Goal: Task Accomplishment & Management: Complete application form

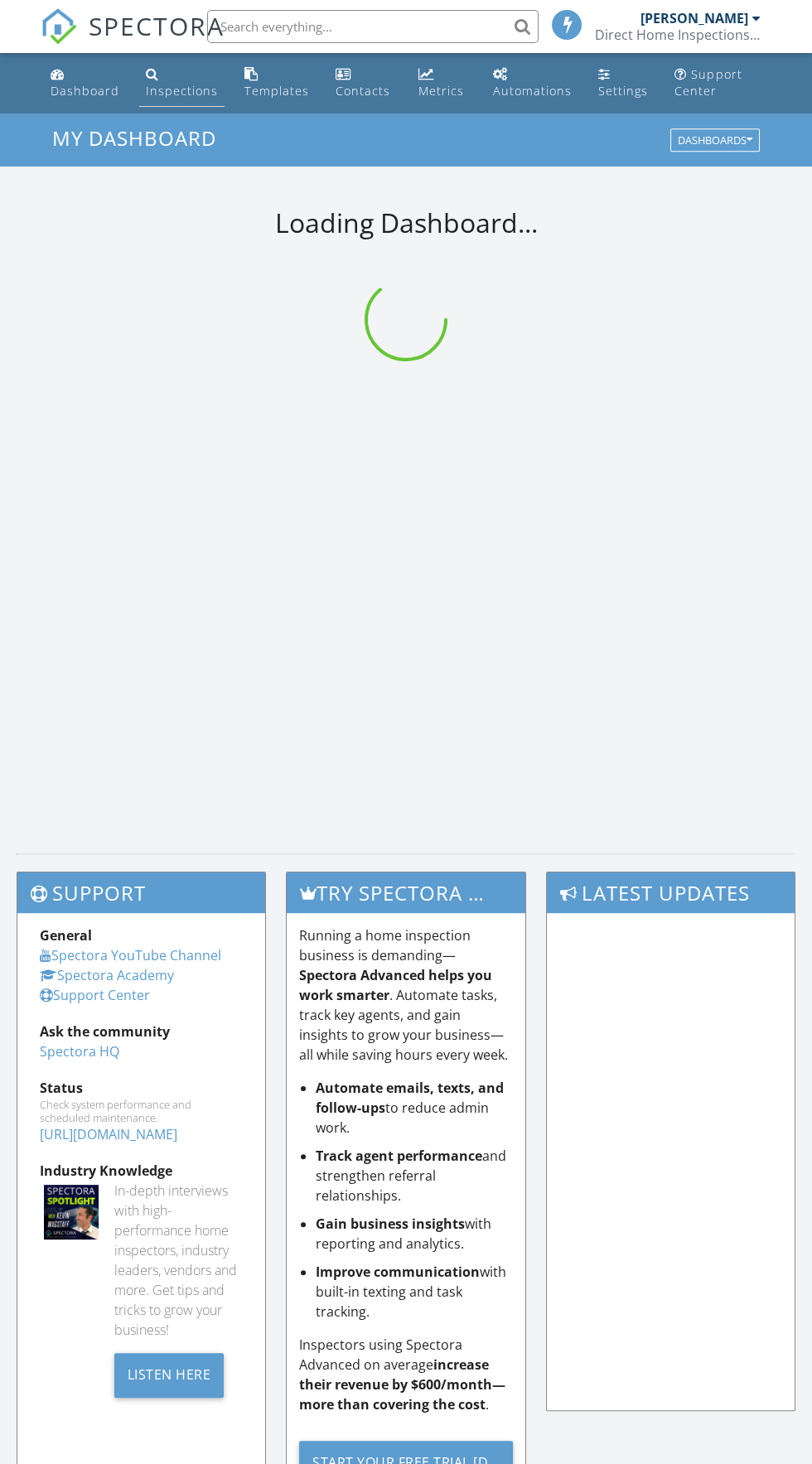
click at [150, 74] on div "Inspections" at bounding box center [153, 74] width 14 height 14
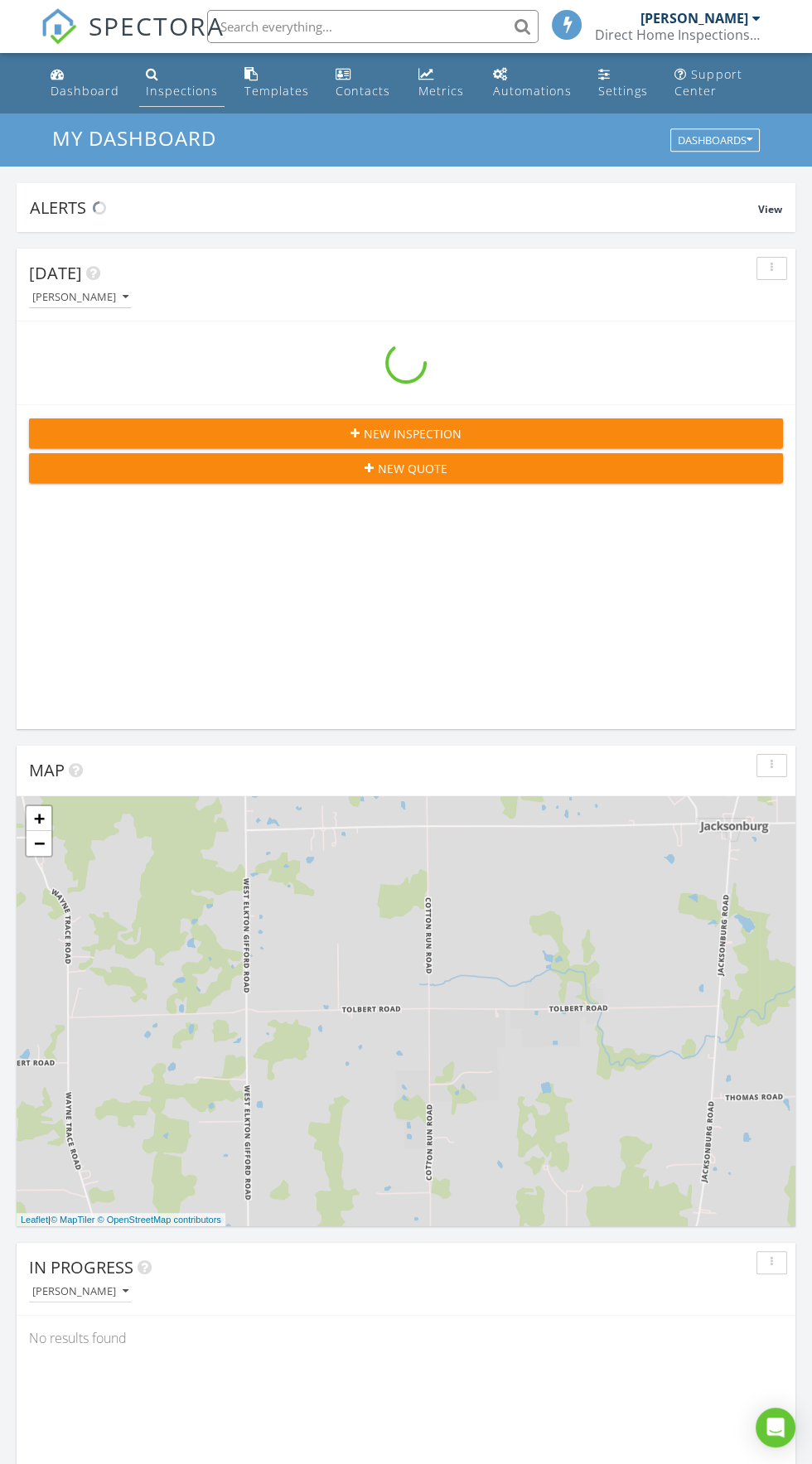
scroll to position [2833, 812]
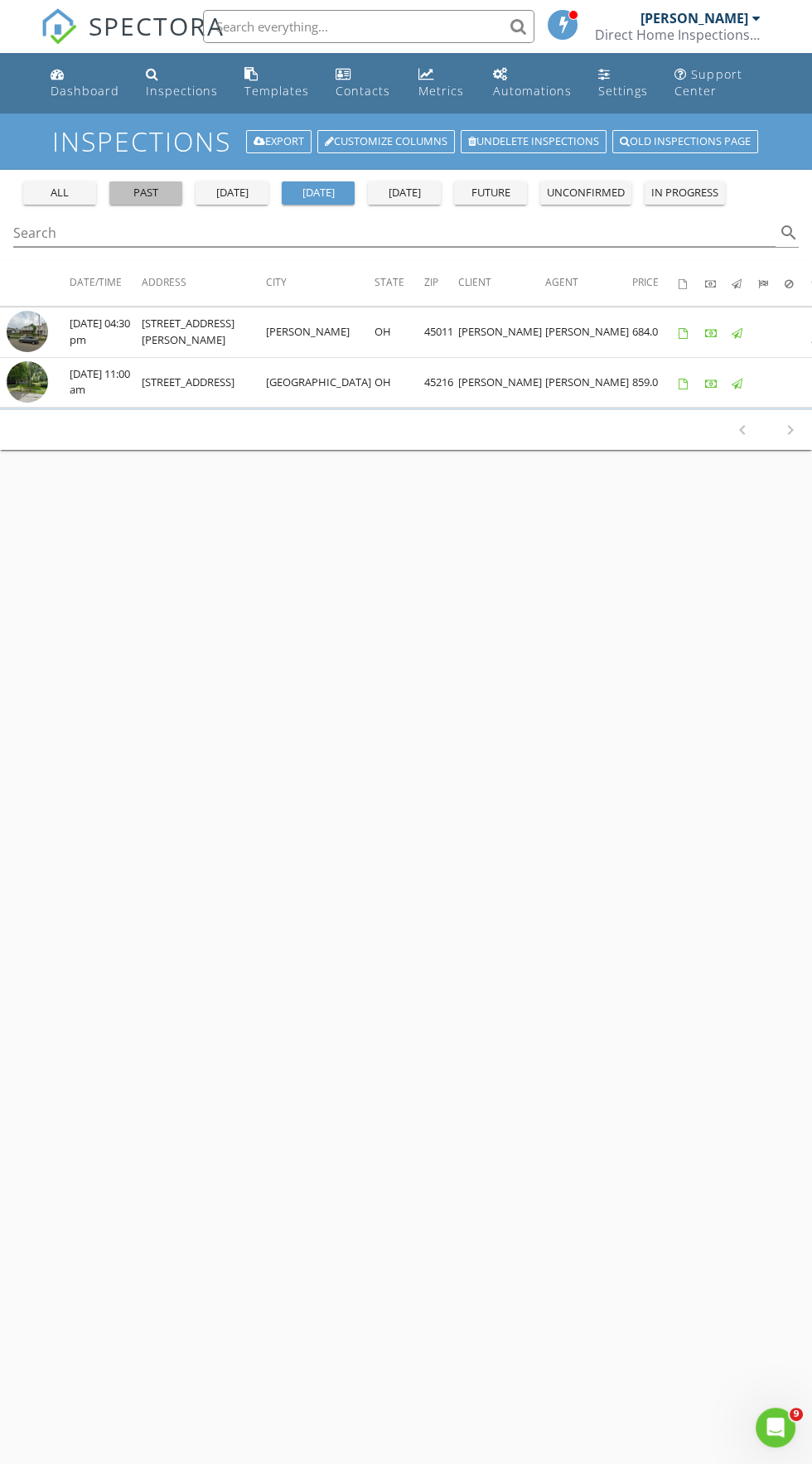
click at [151, 186] on div "past" at bounding box center [145, 192] width 59 height 17
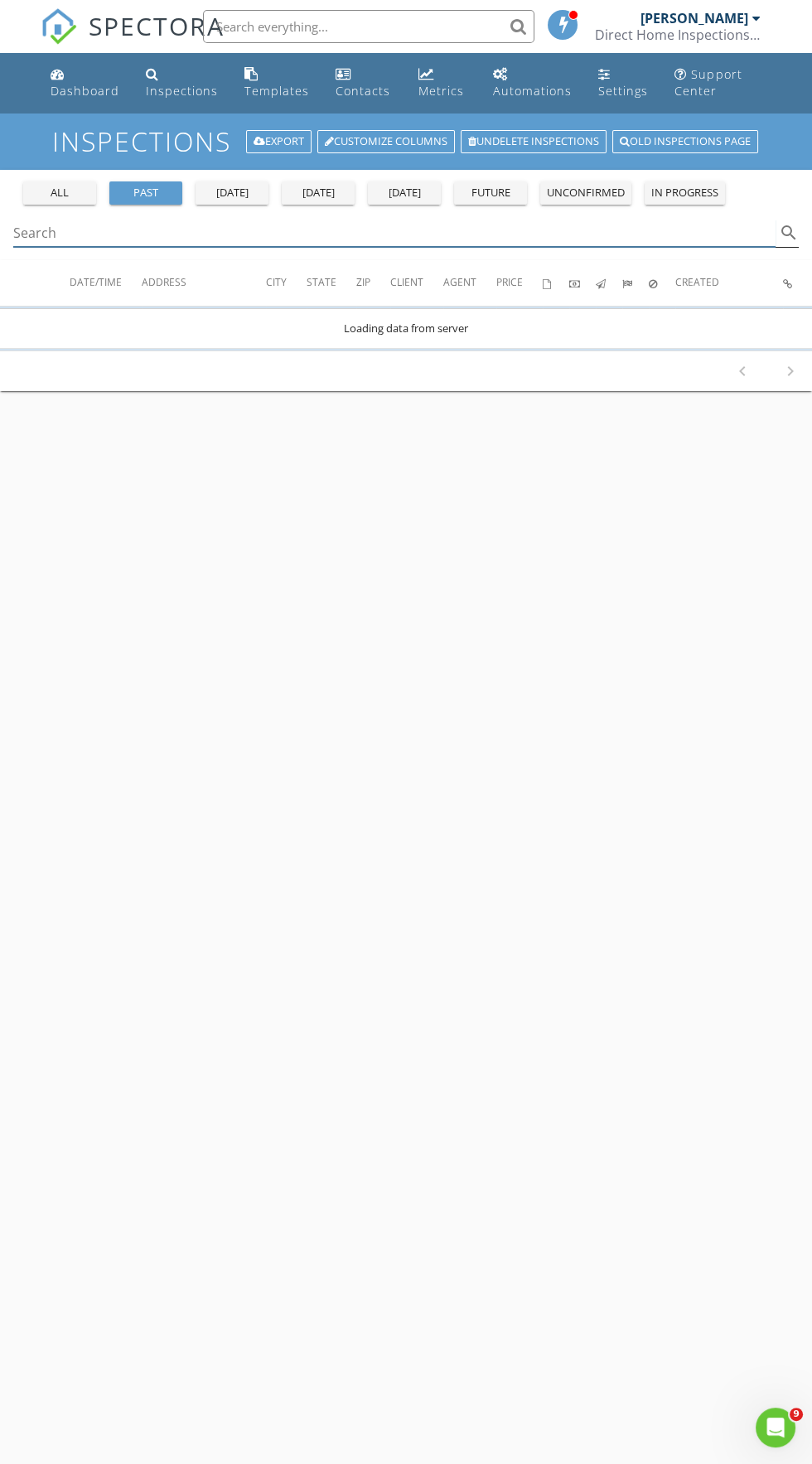
click at [269, 246] on div "Search search" at bounding box center [406, 233] width 785 height 27
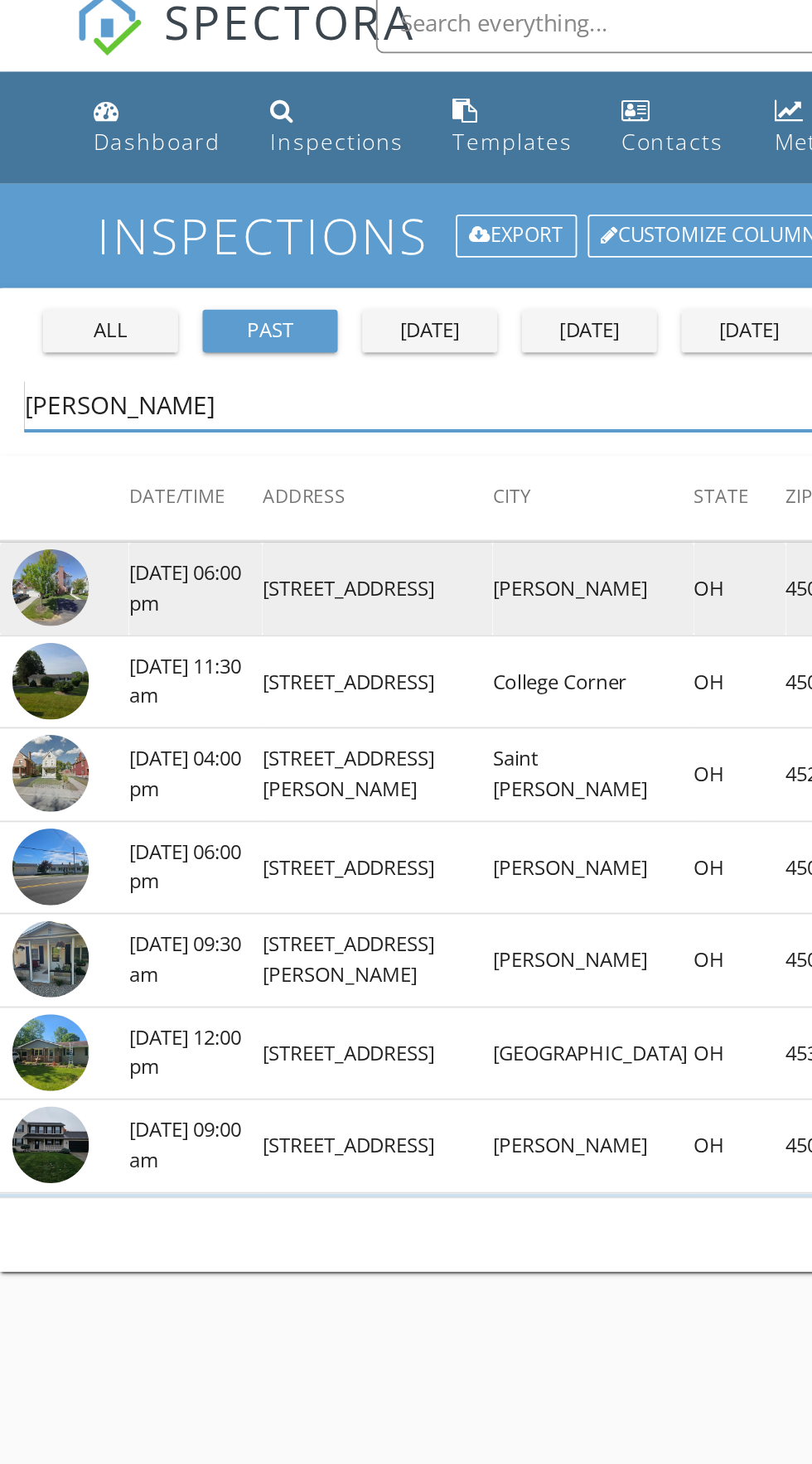
type input "Jane"
click at [30, 320] on img at bounding box center [27, 332] width 41 height 41
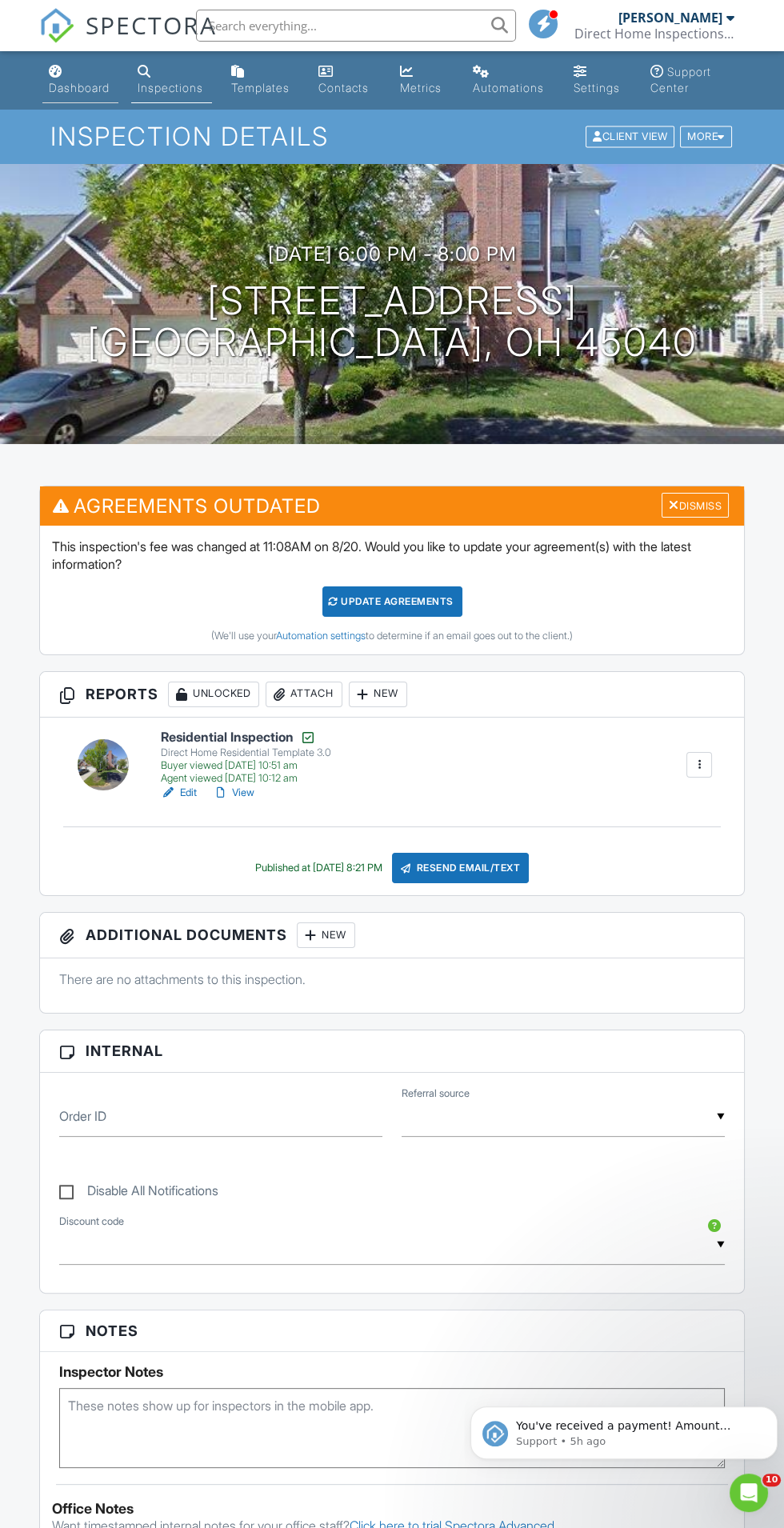
click at [56, 72] on div "Dashboard" at bounding box center [56, 72] width 13 height 13
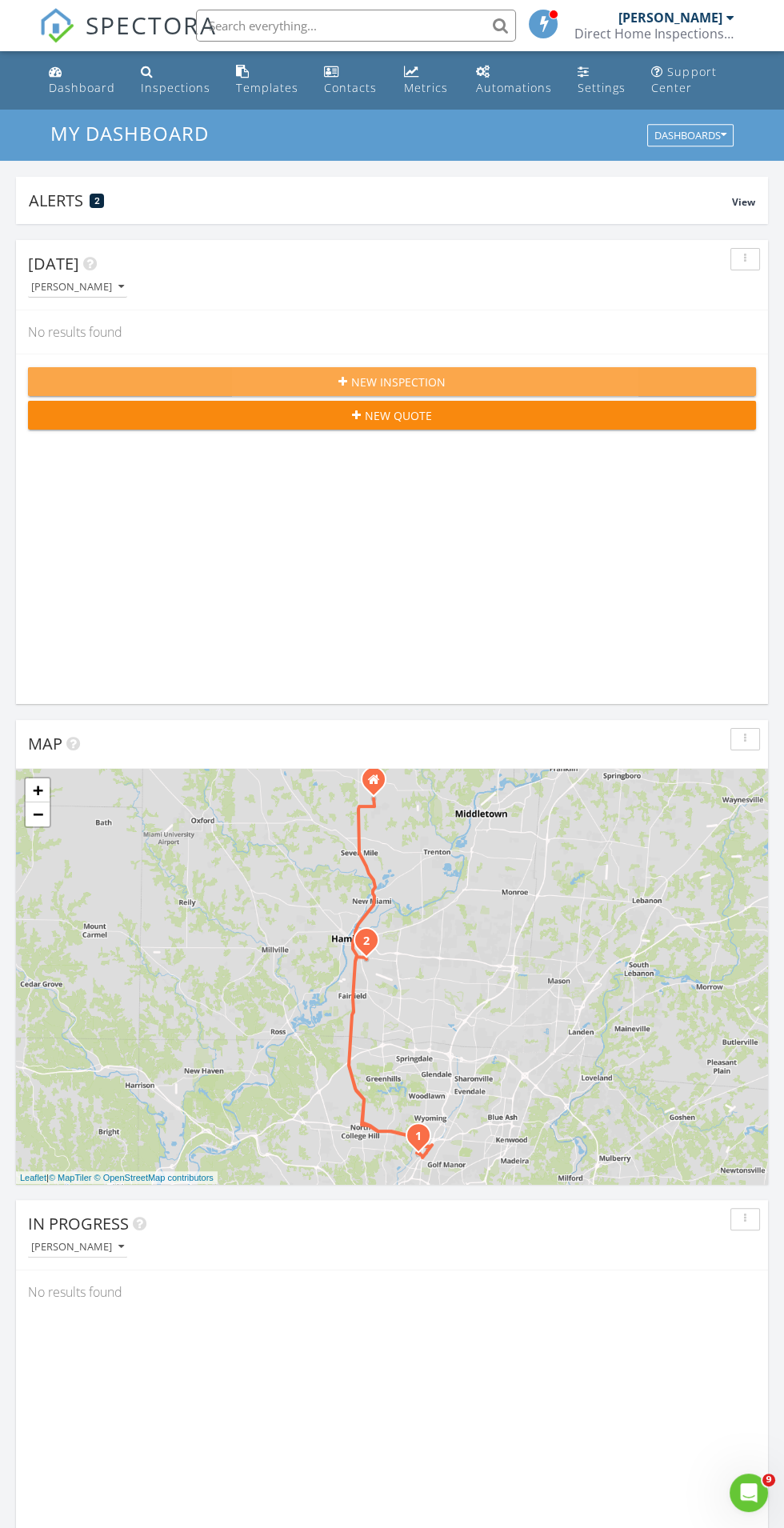
click at [467, 379] on div "New Inspection" at bounding box center [392, 382] width 702 height 17
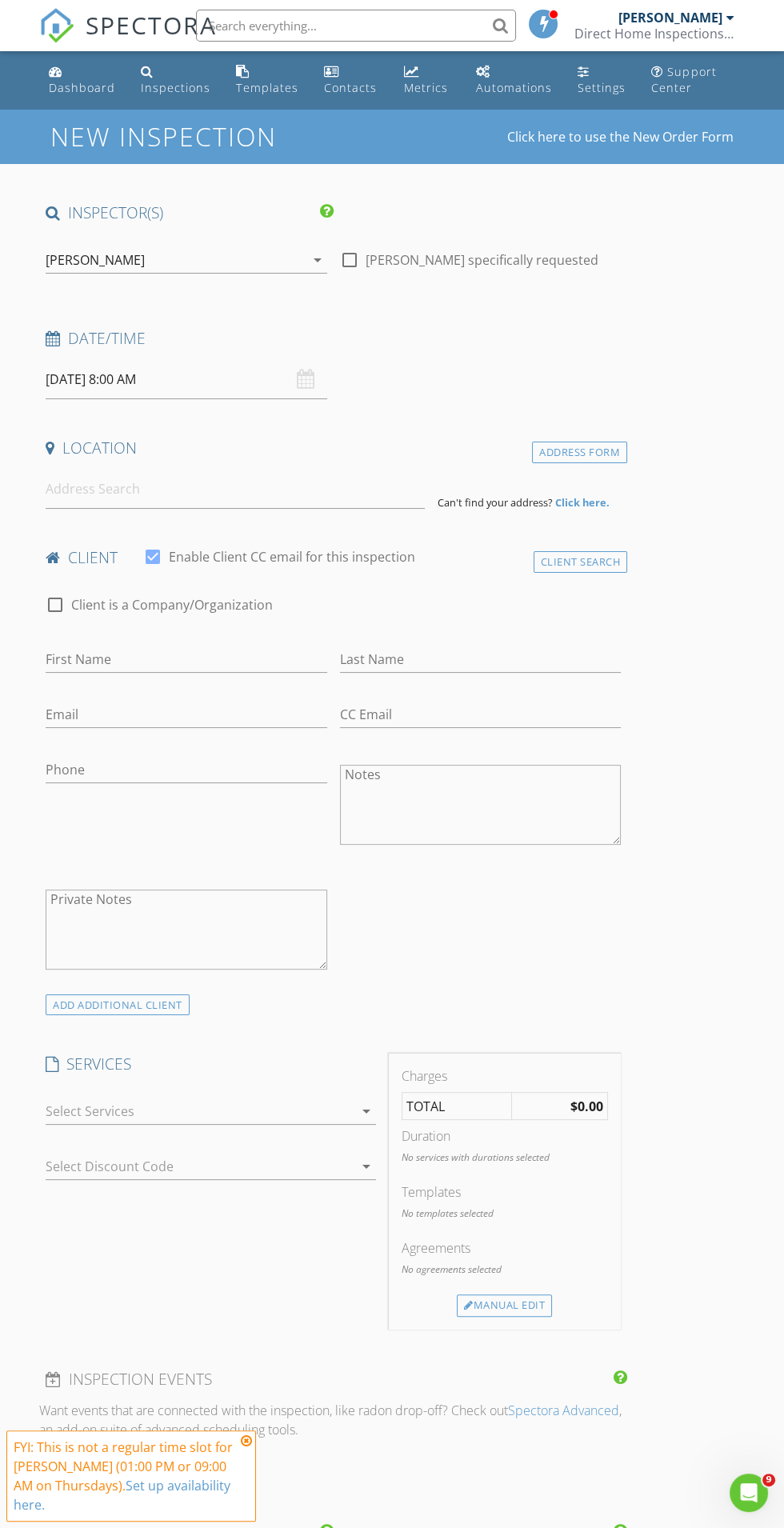
click at [175, 252] on div "[PERSON_NAME]" at bounding box center [174, 260] width 259 height 25
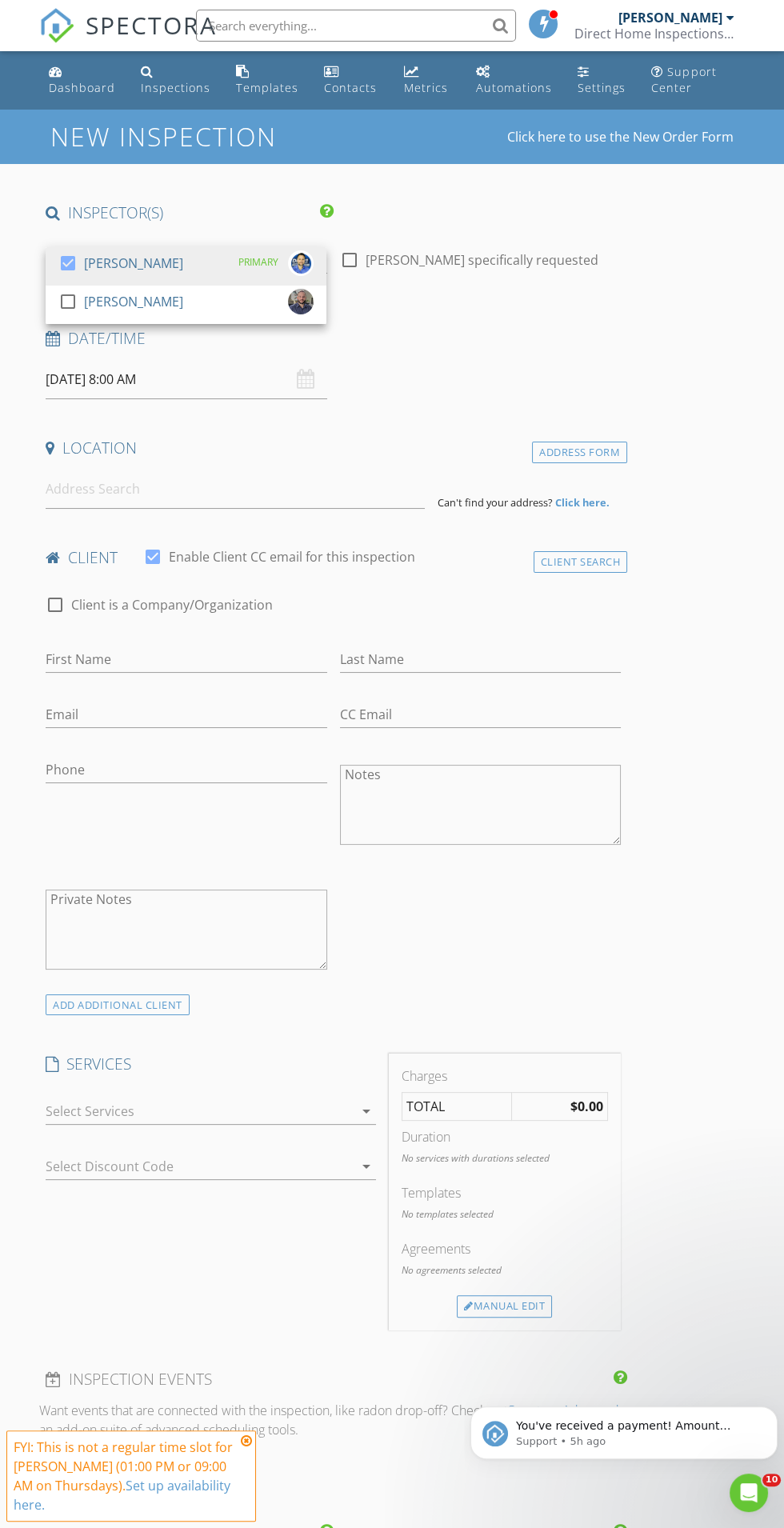
click at [488, 337] on h4 "Date/Time" at bounding box center [332, 338] width 575 height 21
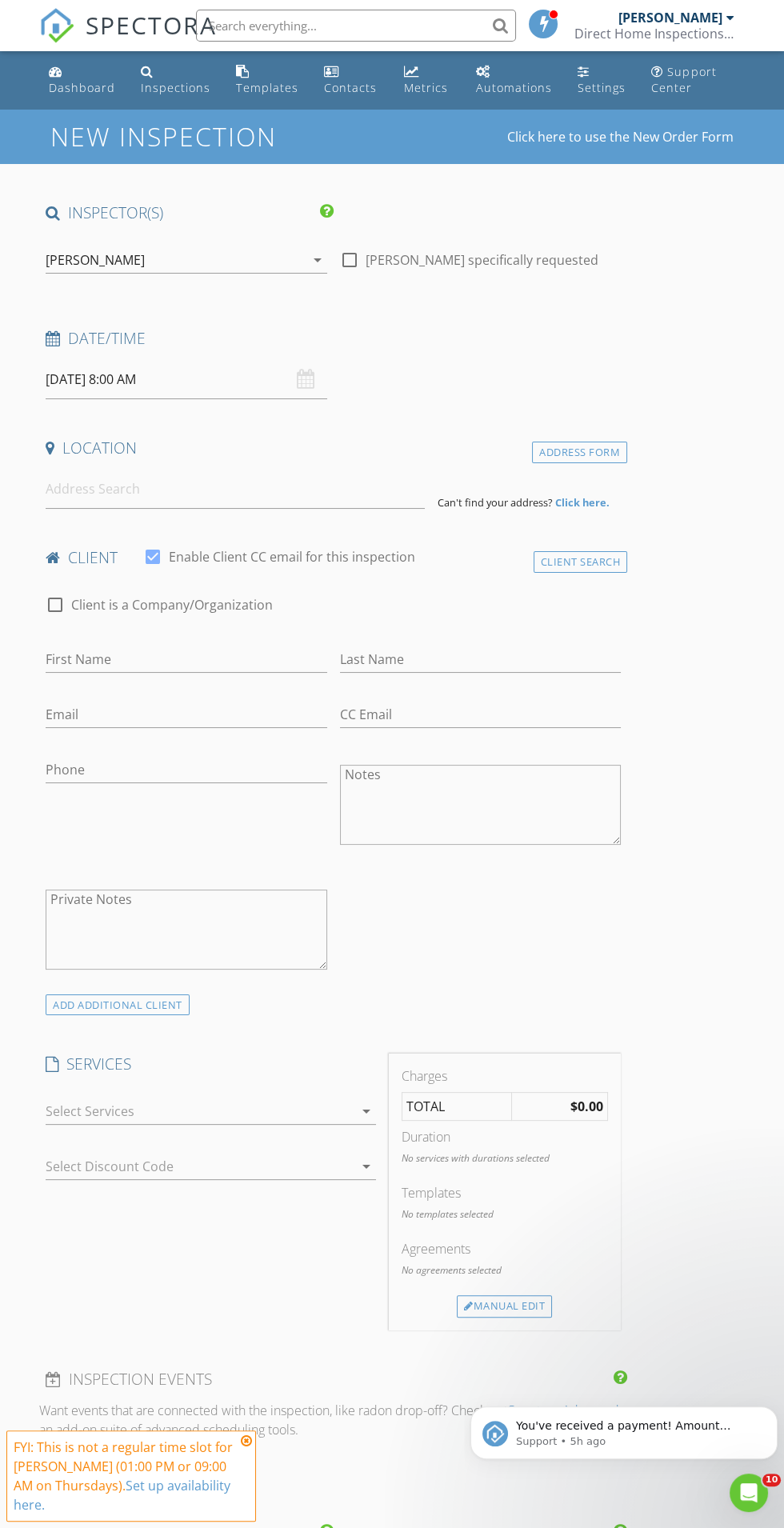
click at [215, 391] on body "SPECTORA Mitchell Caskey Direct Home Inspections LLC Role: Inspector Change Rol…" at bounding box center [392, 1267] width 784 height 2535
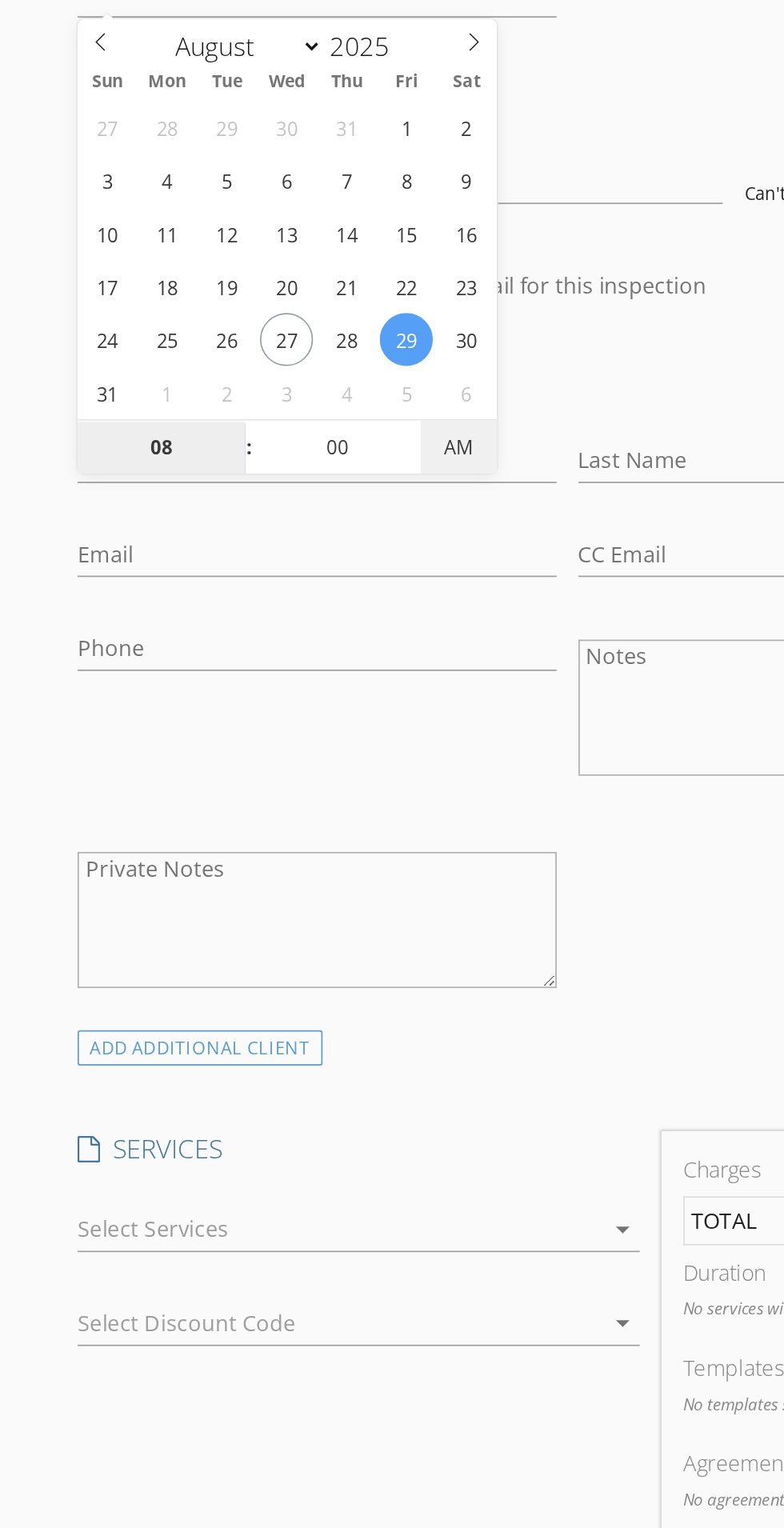
click at [271, 644] on span "AM" at bounding box center [269, 651] width 44 height 32
type input "08/29/2025 8:00 PM"
type input "05"
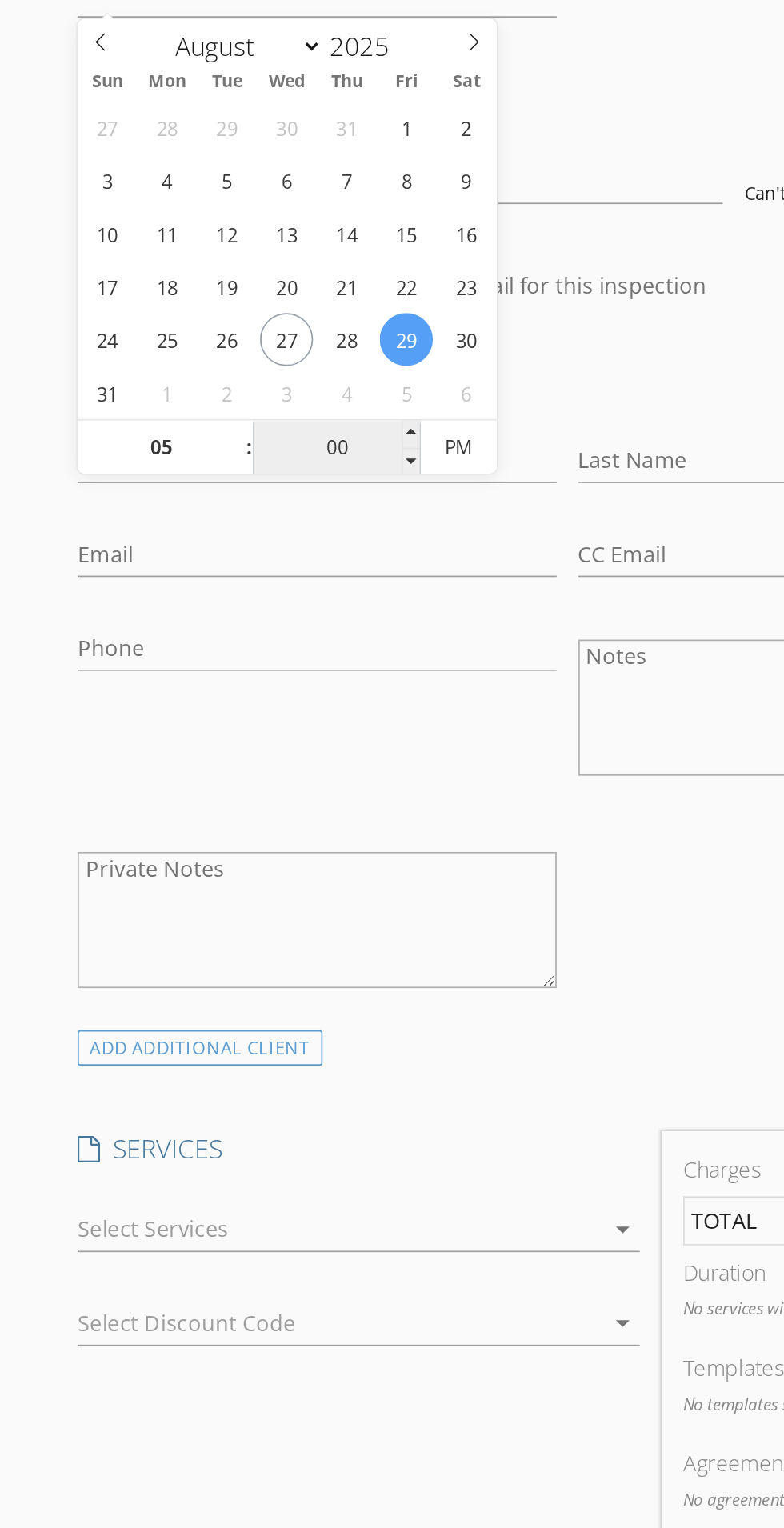
click at [198, 651] on input "00" at bounding box center [198, 652] width 98 height 32
type input "08/29/2025 5:00 PM"
type input "30"
type input "08/29/2025 5:30 PM"
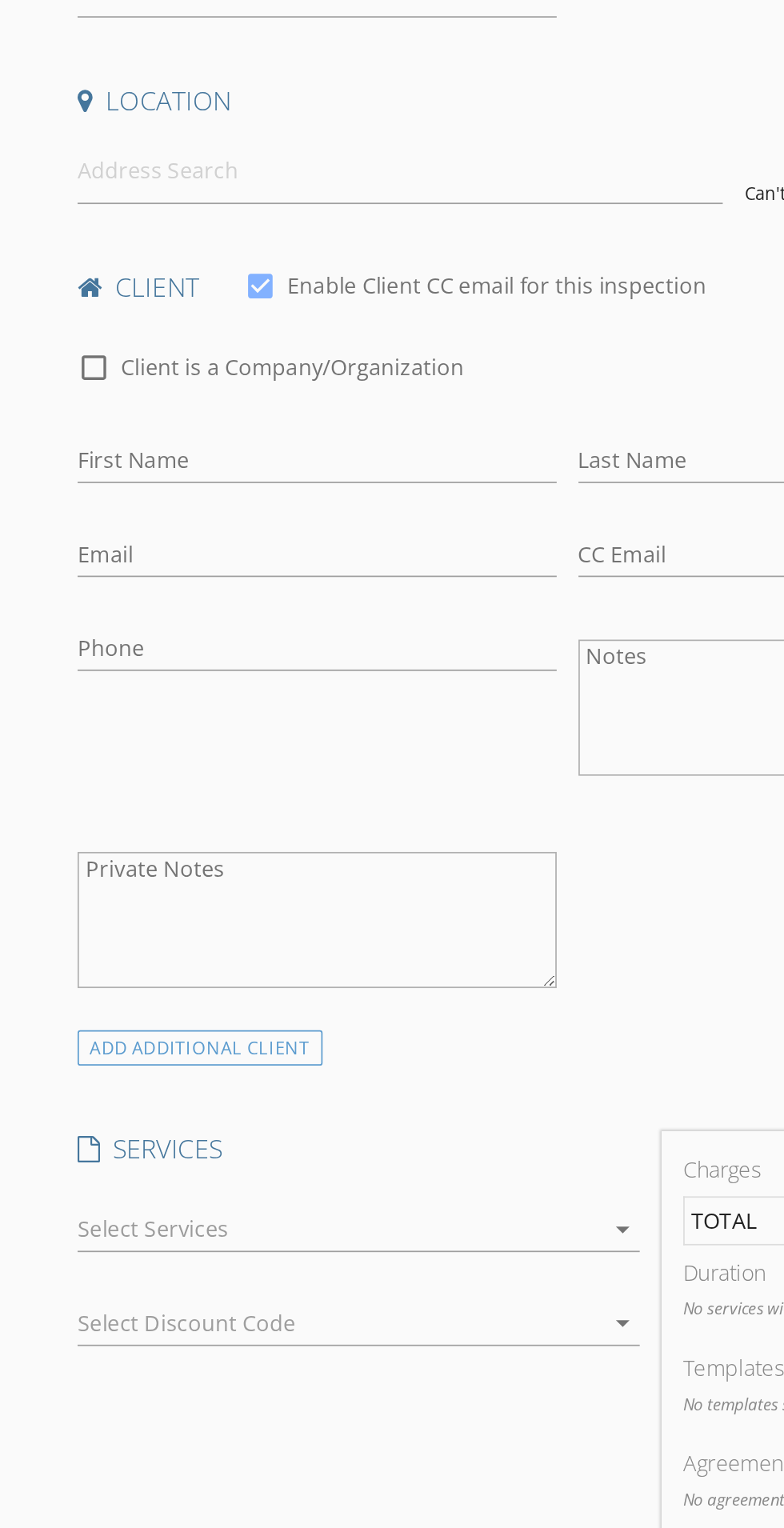
click at [410, 602] on div "check_box_outline_blank Client is a Company/Organization" at bounding box center [332, 613] width 575 height 41
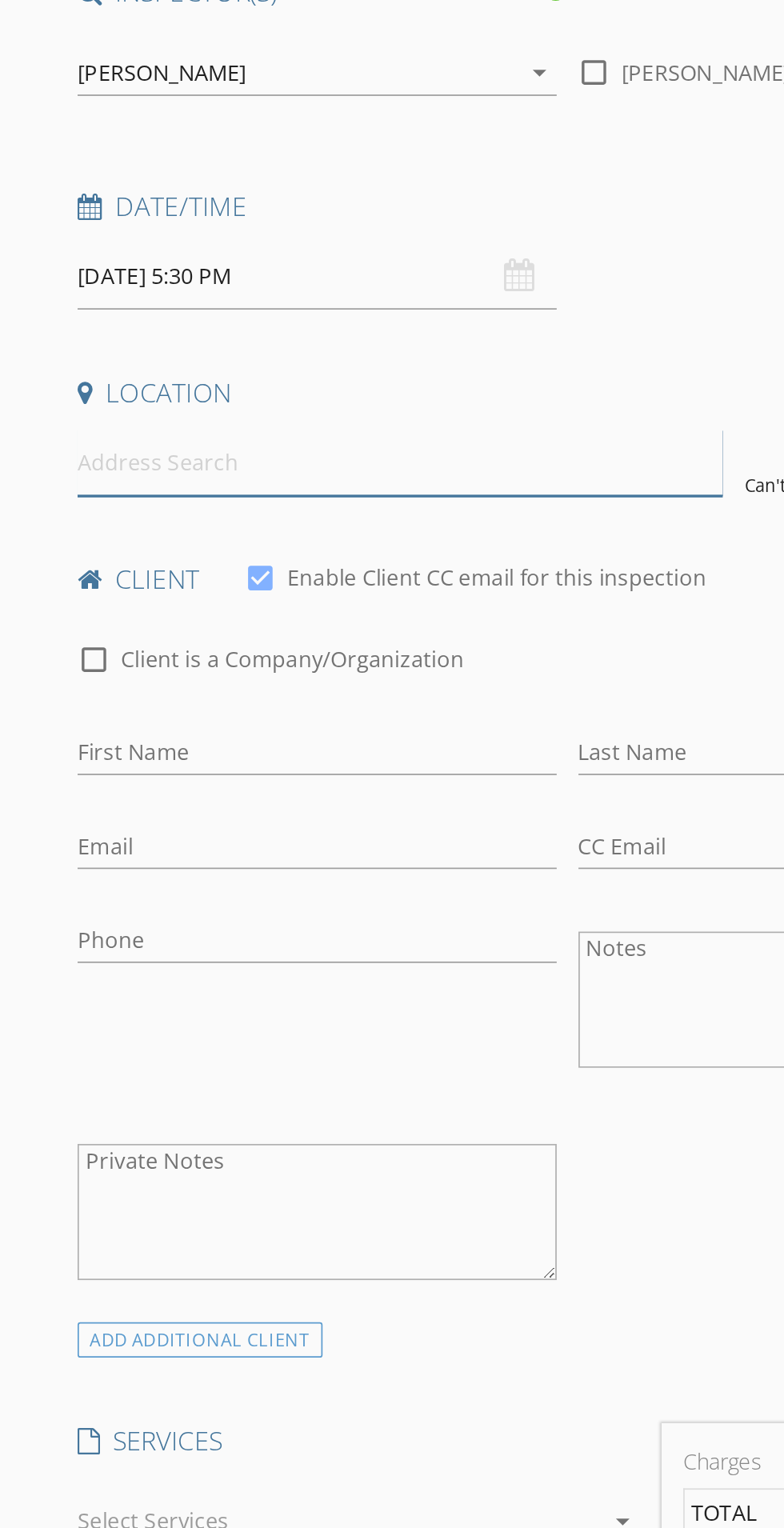
click at [322, 487] on input at bounding box center [234, 490] width 379 height 40
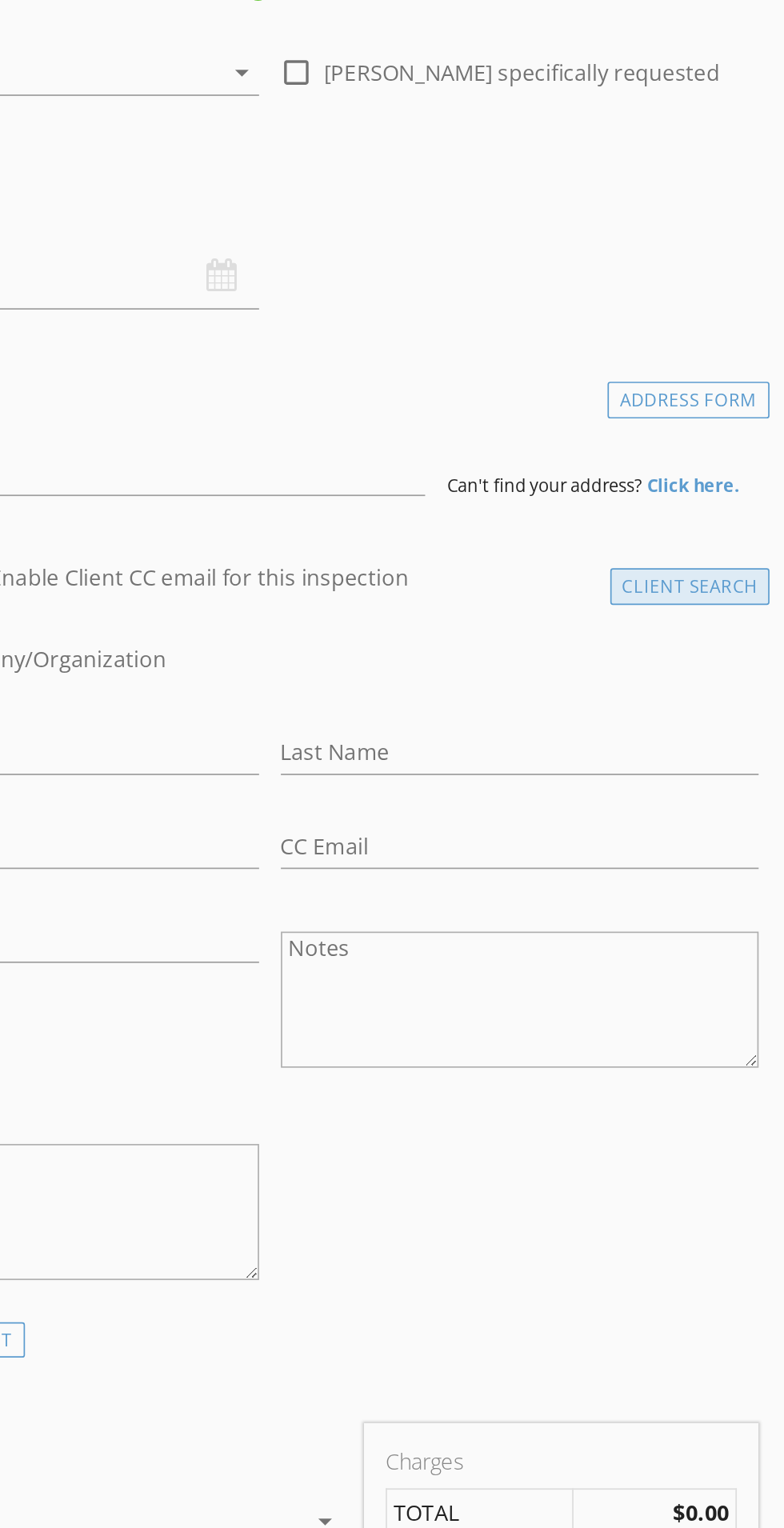
click at [582, 566] on div "Client Search" at bounding box center [581, 561] width 94 height 22
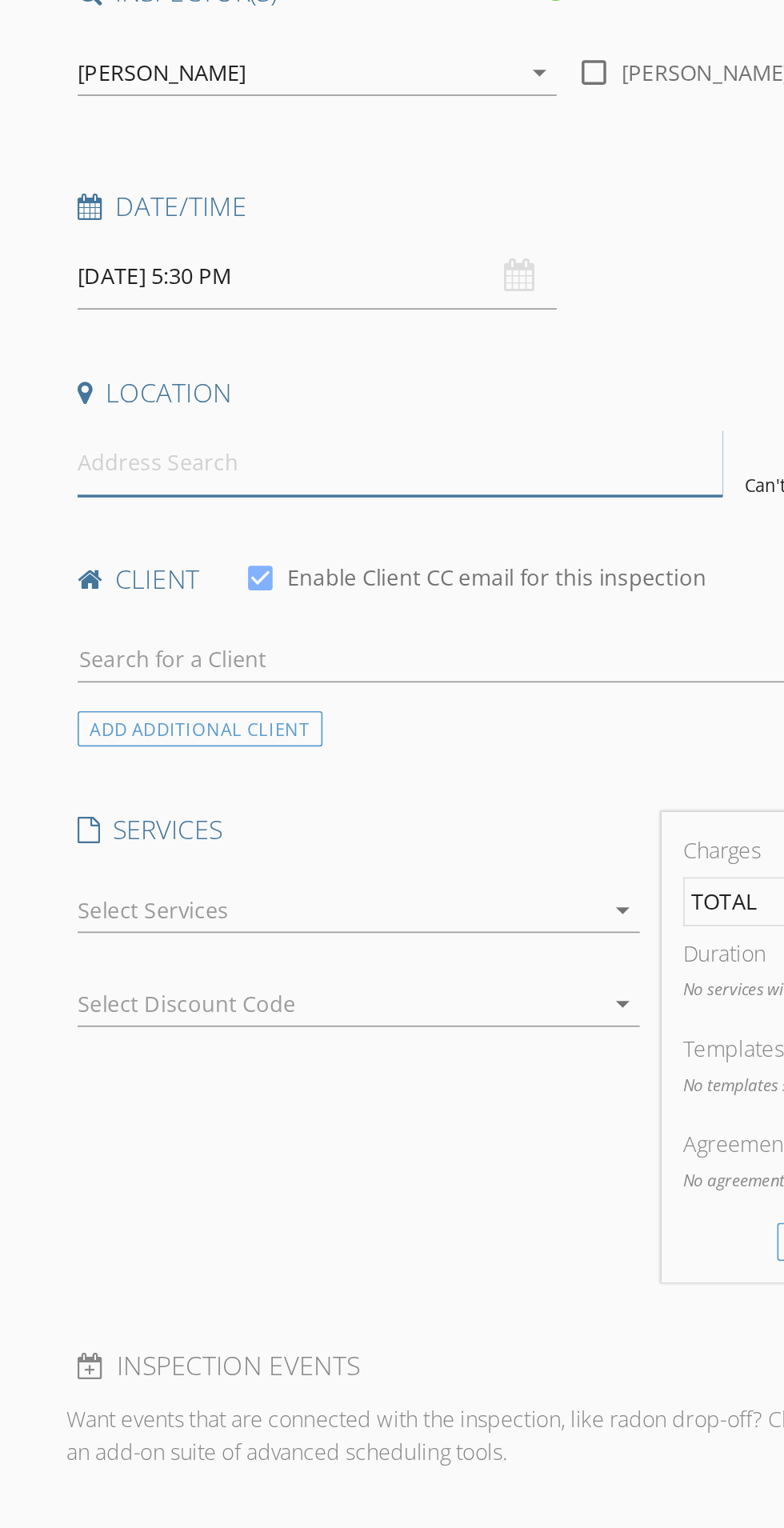
click at [314, 494] on input at bounding box center [234, 490] width 379 height 40
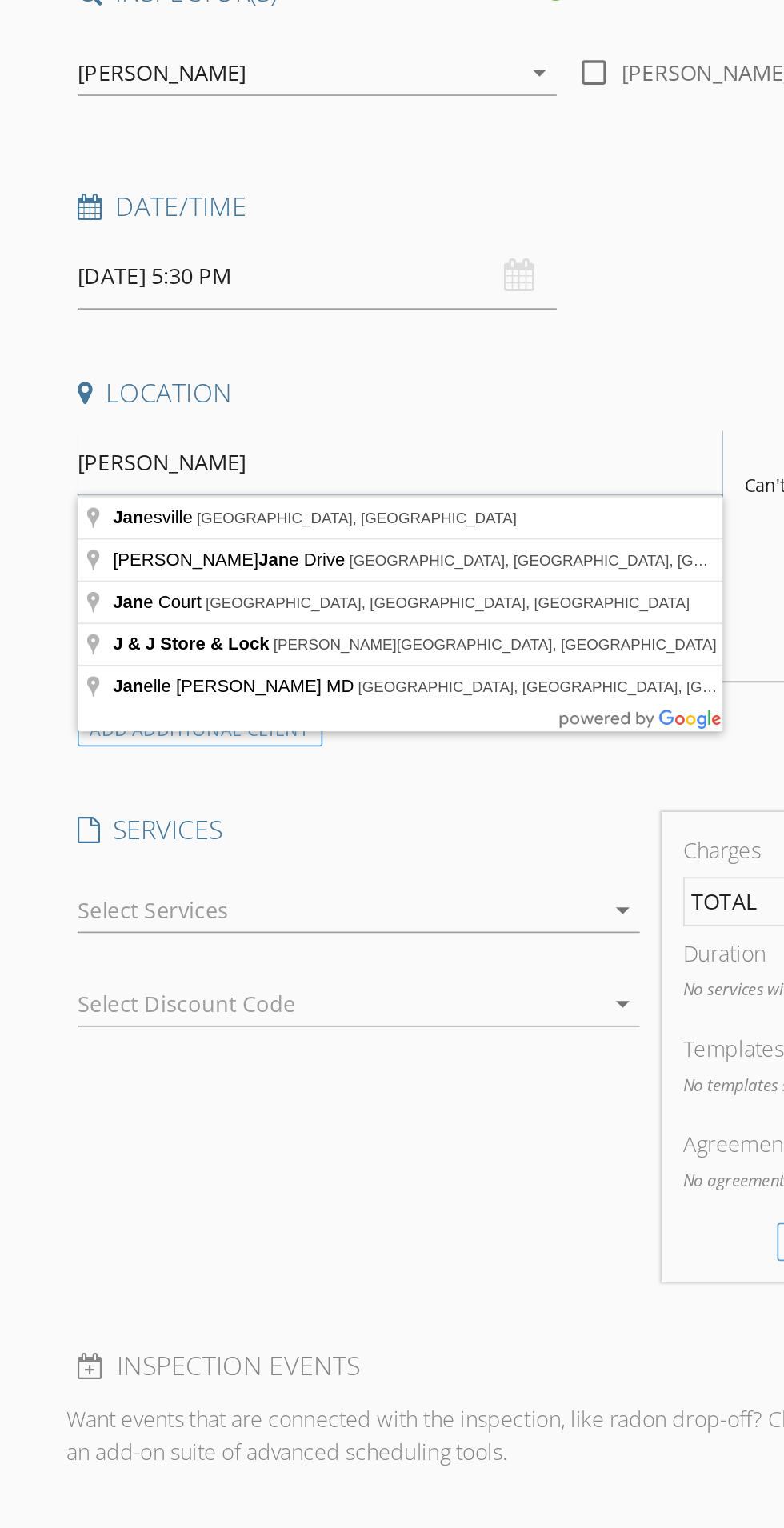
type input "J"
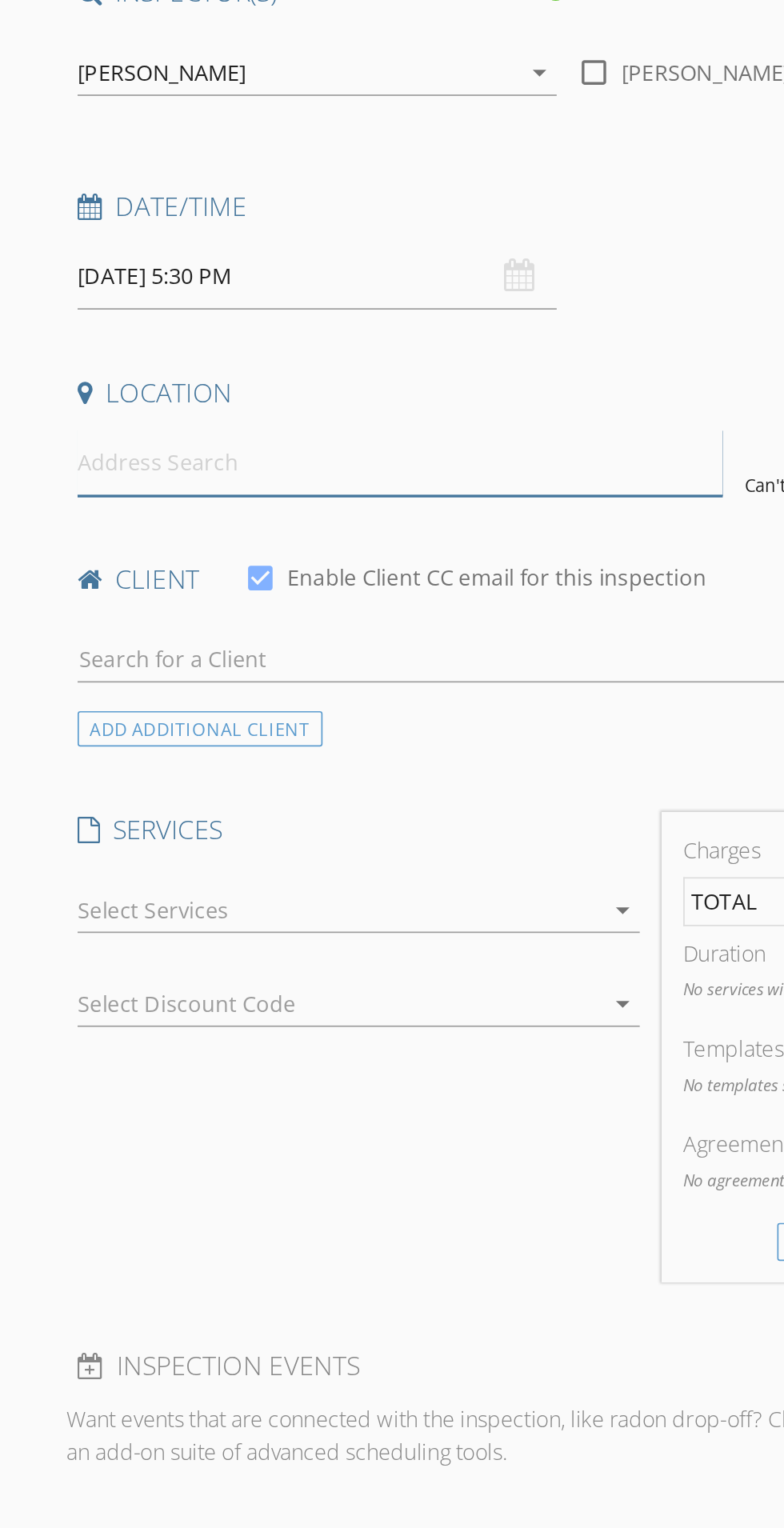
click at [258, 486] on input at bounding box center [234, 490] width 379 height 40
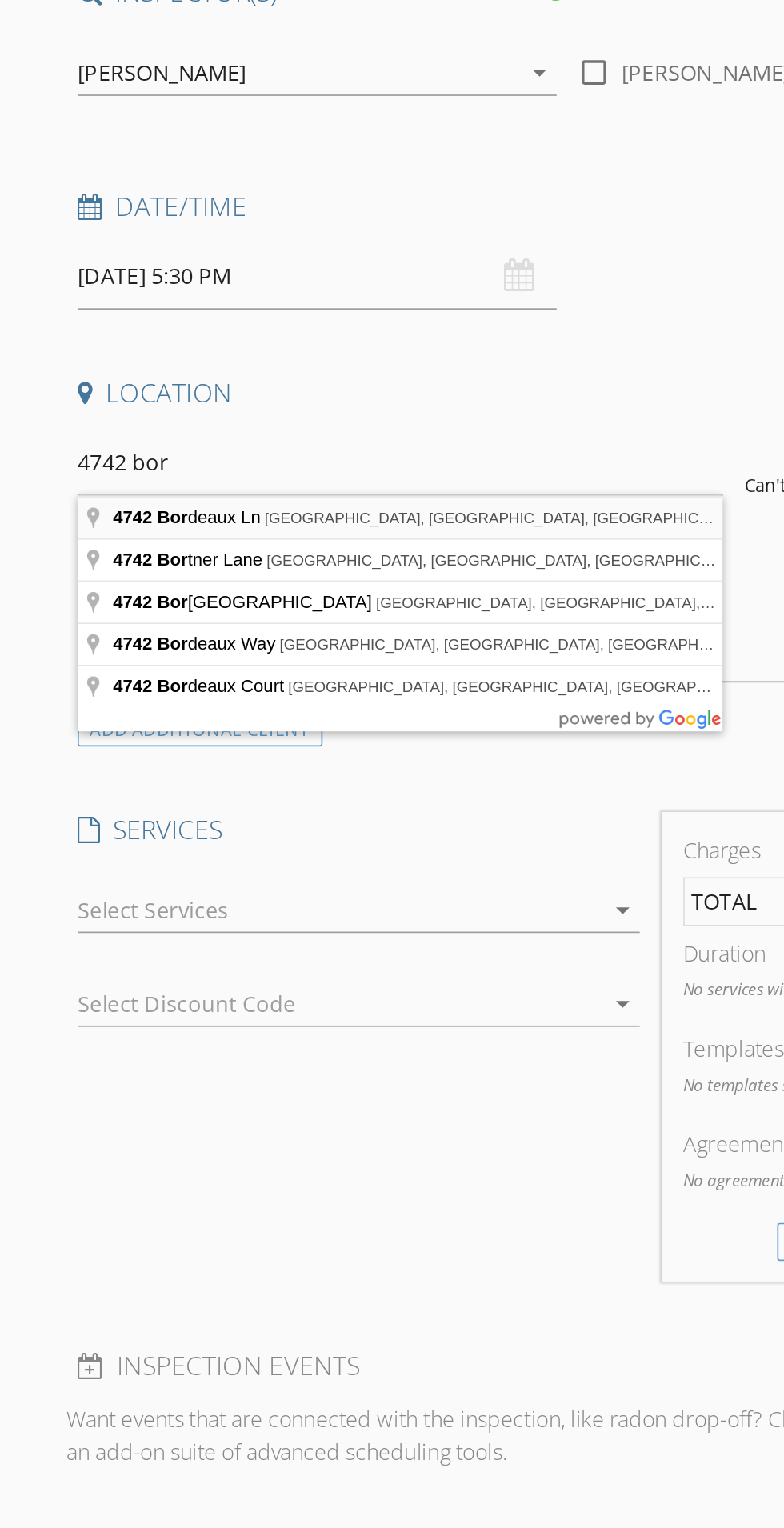
type input "4742 Bordeaux Ln, Mason, OH, USA"
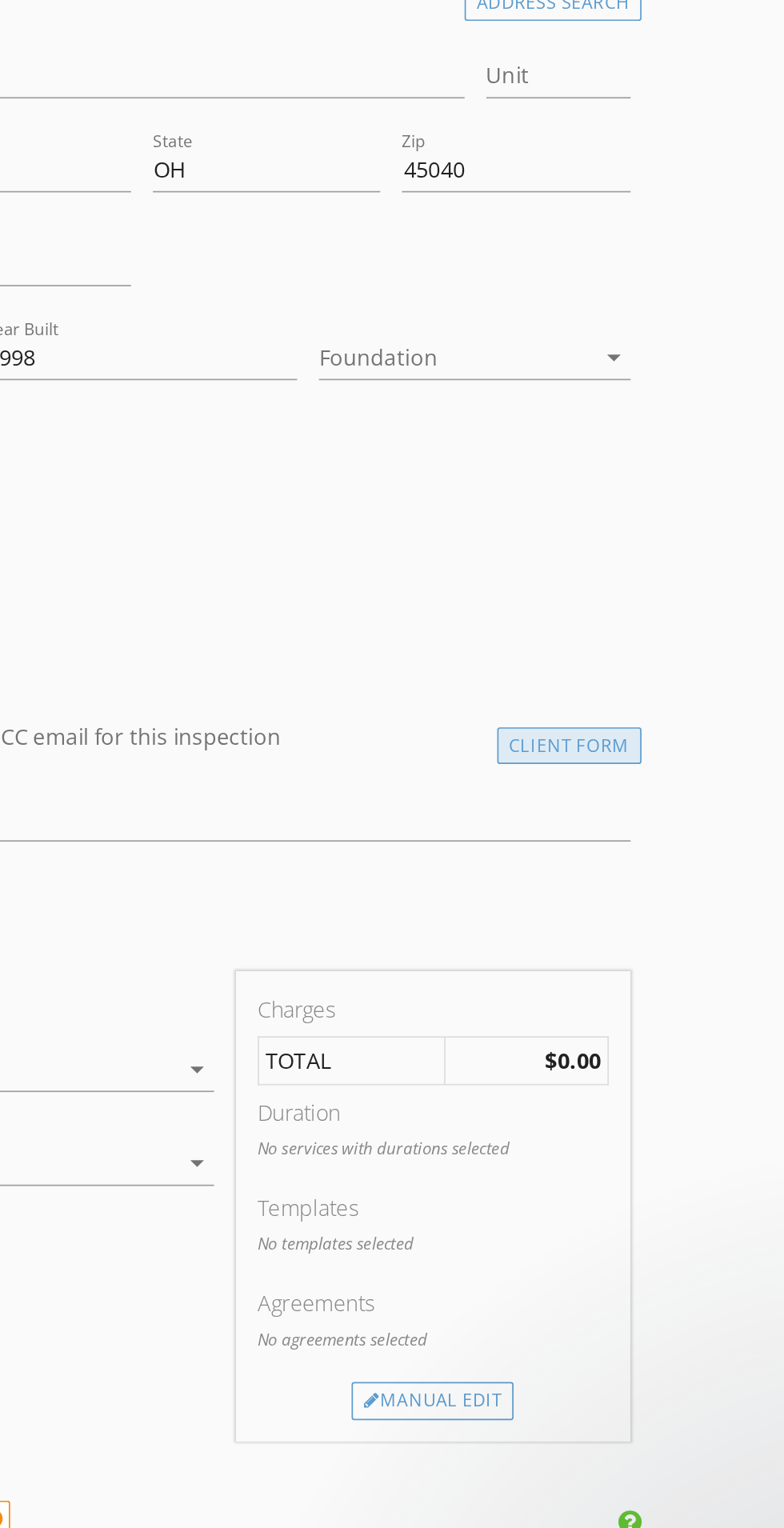
click at [588, 891] on div "Client Form" at bounding box center [584, 889] width 86 height 22
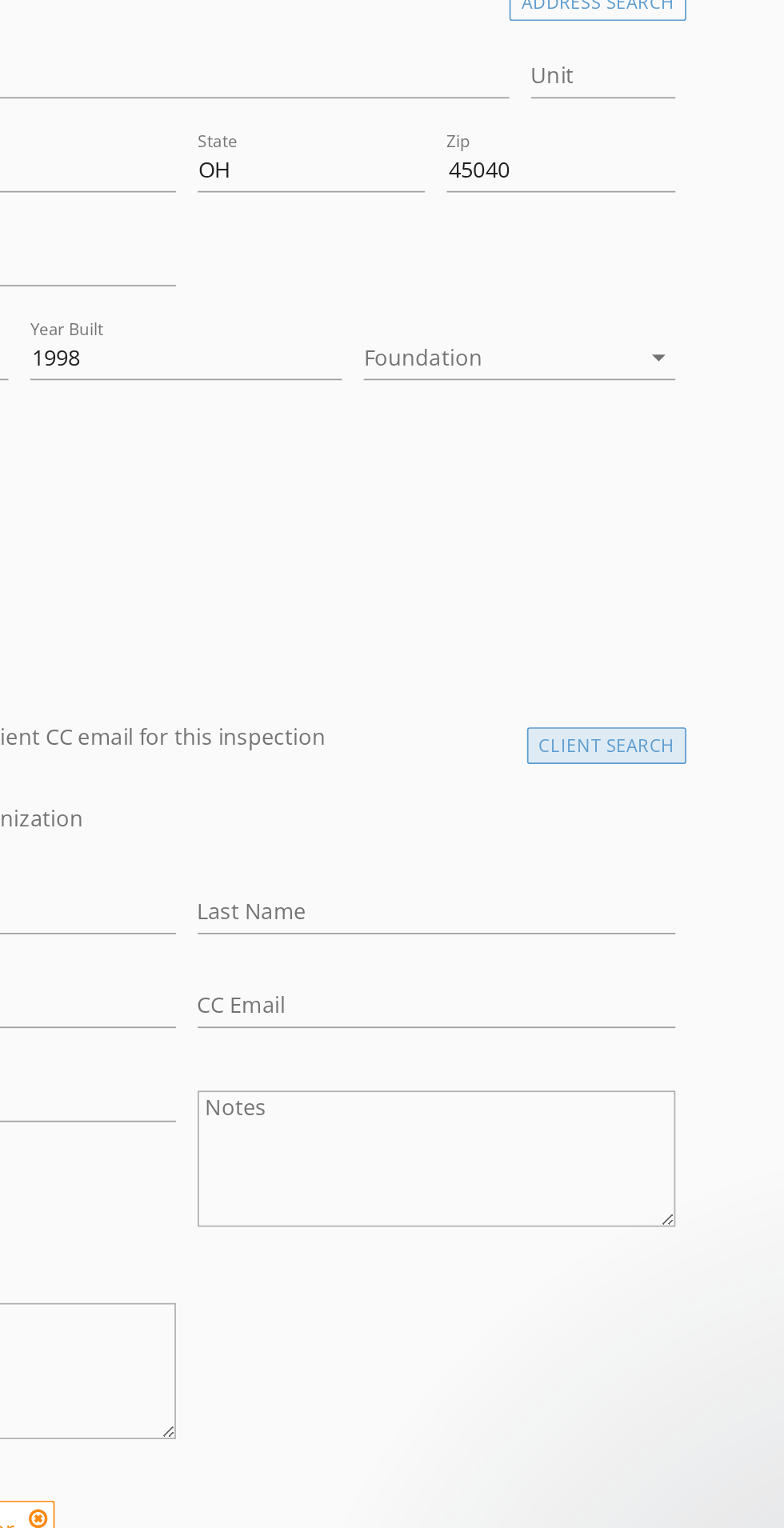
click at [586, 881] on div "Client Search" at bounding box center [581, 889] width 94 height 22
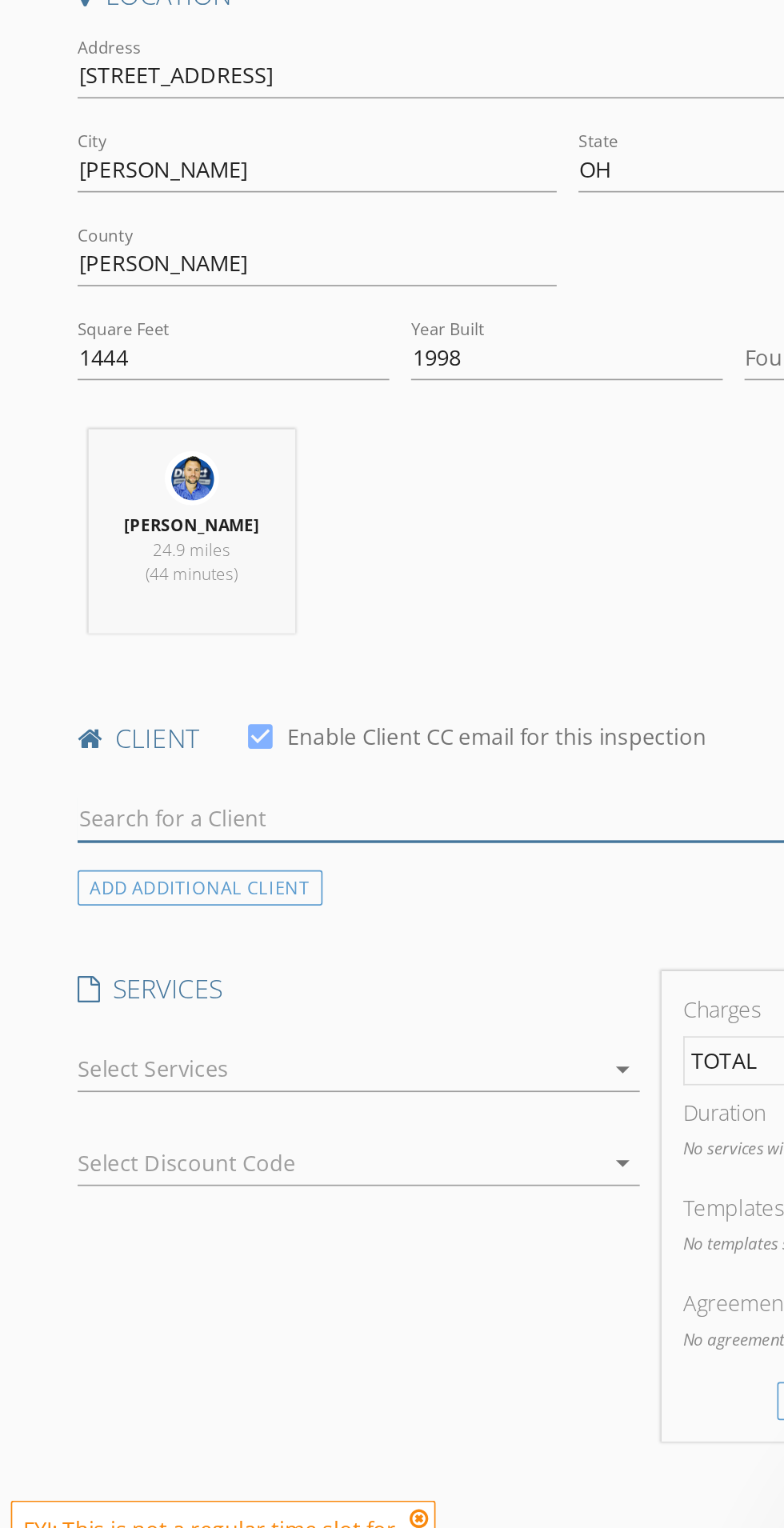
click at [236, 930] on input "text" at bounding box center [332, 932] width 575 height 26
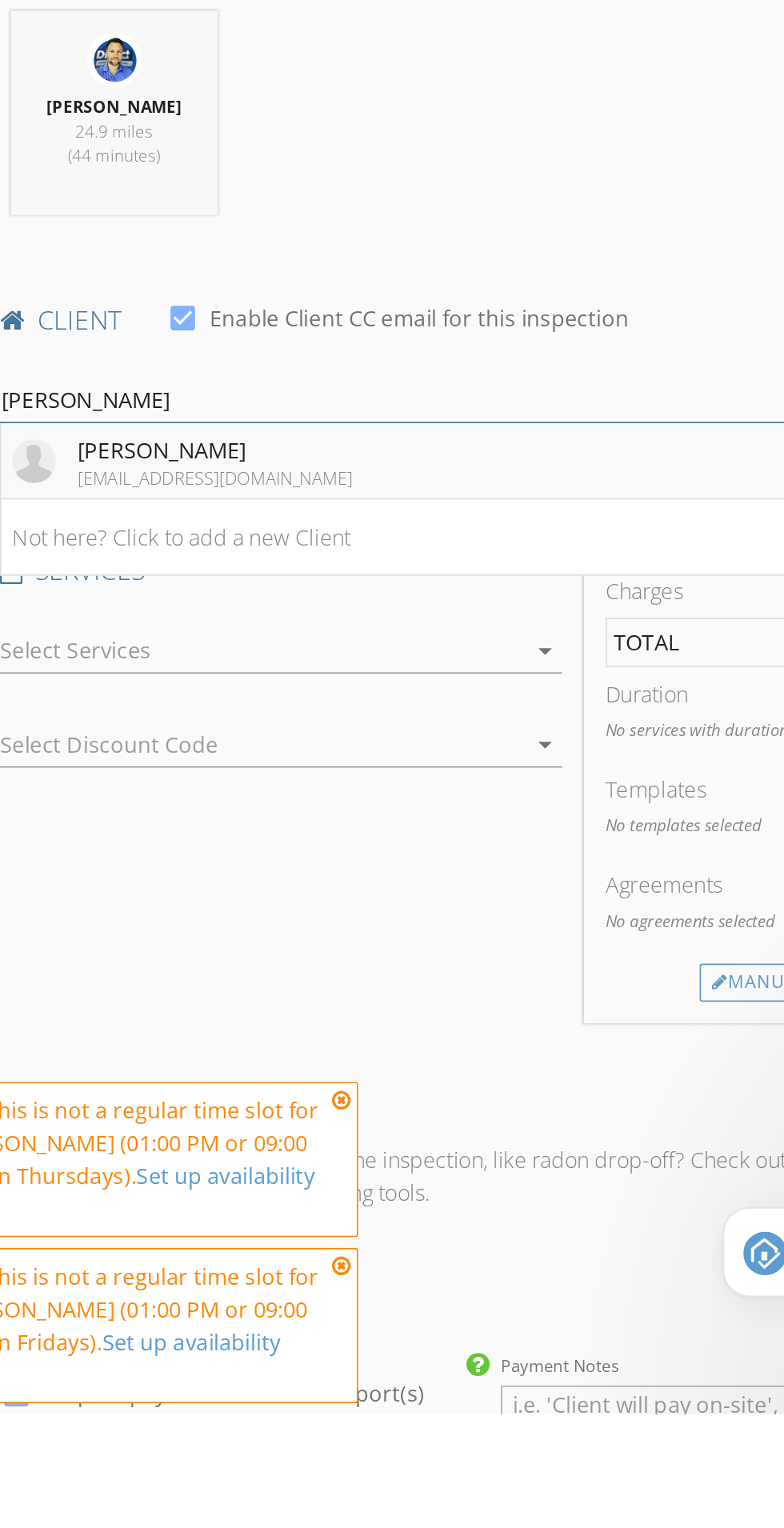
type input "[PERSON_NAME]"
click at [327, 966] on li "Jane Nagal janenagel22@gmail.com" at bounding box center [332, 968] width 573 height 45
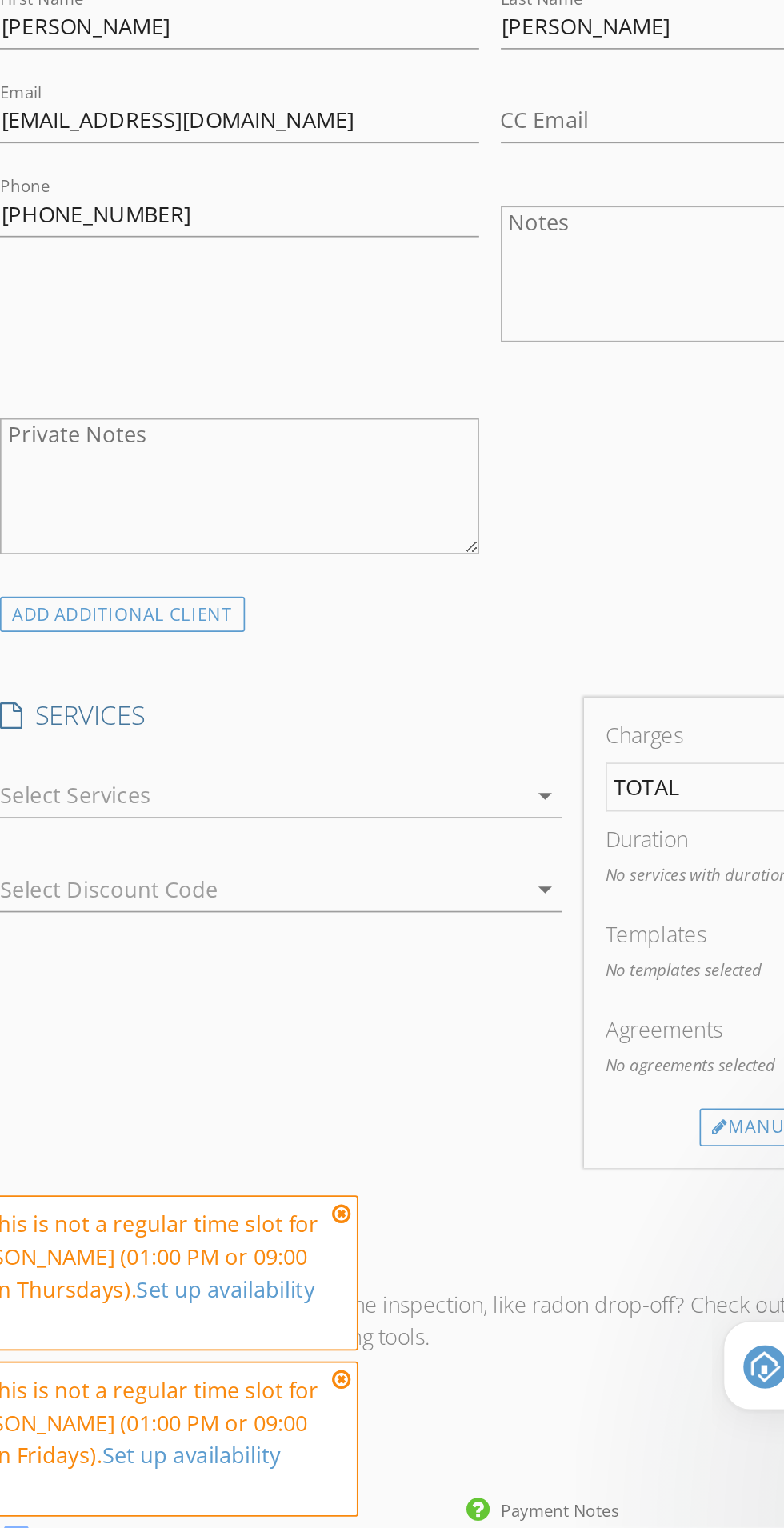
scroll to position [343, 0]
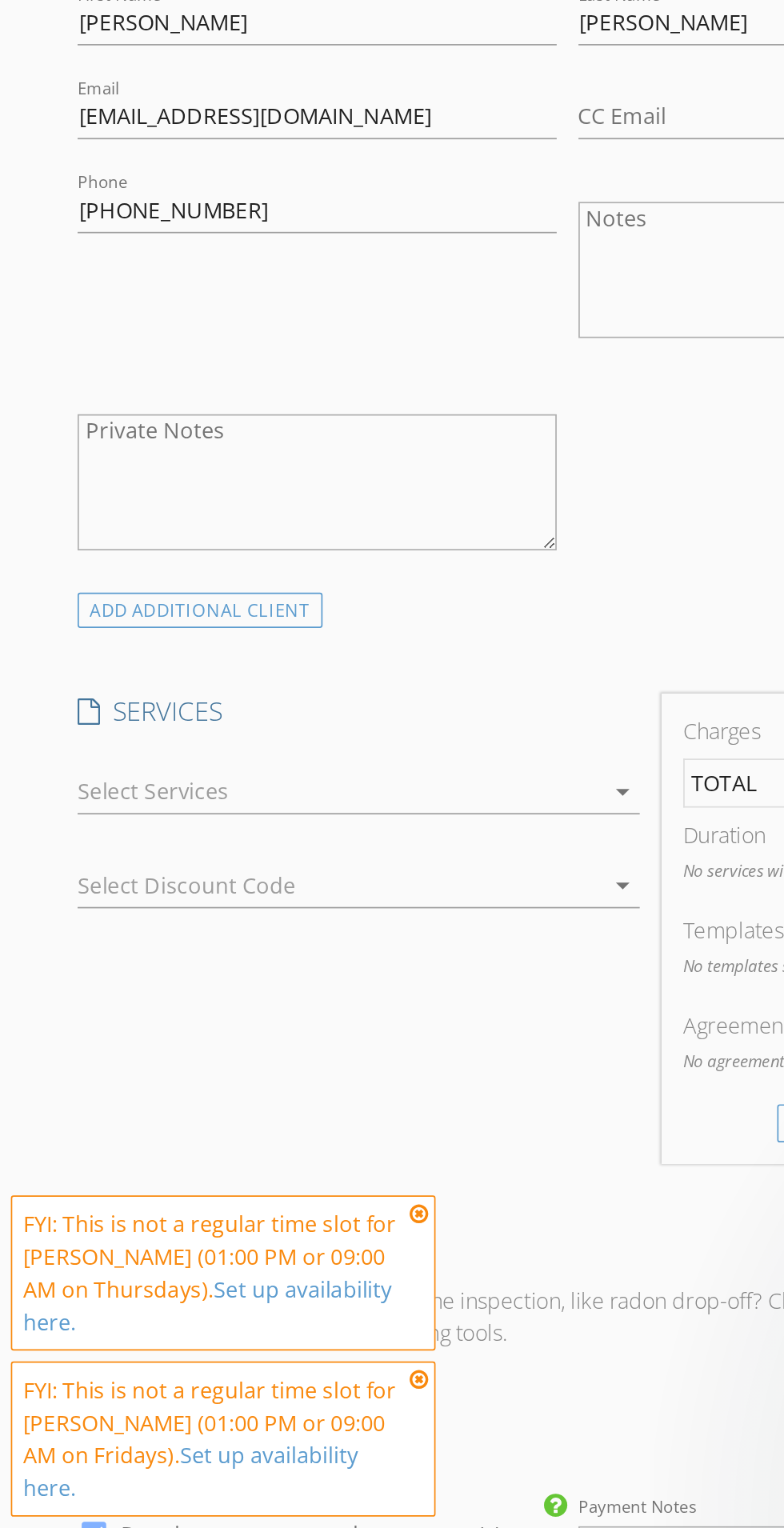
click at [282, 1086] on div at bounding box center [199, 1094] width 308 height 25
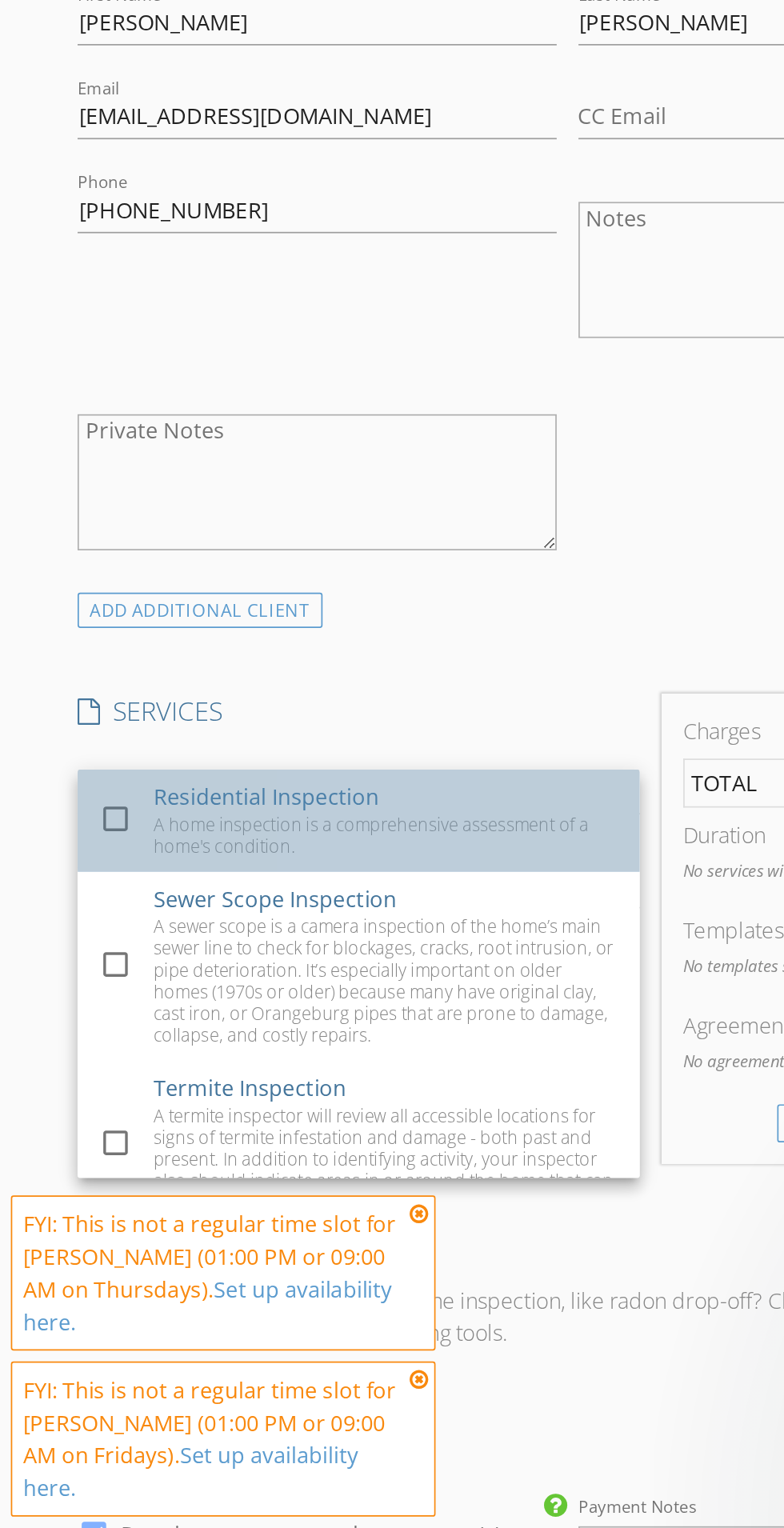
click at [189, 1108] on div "A home inspection is a comprehensive assessment of a home's condition." at bounding box center [227, 1120] width 273 height 25
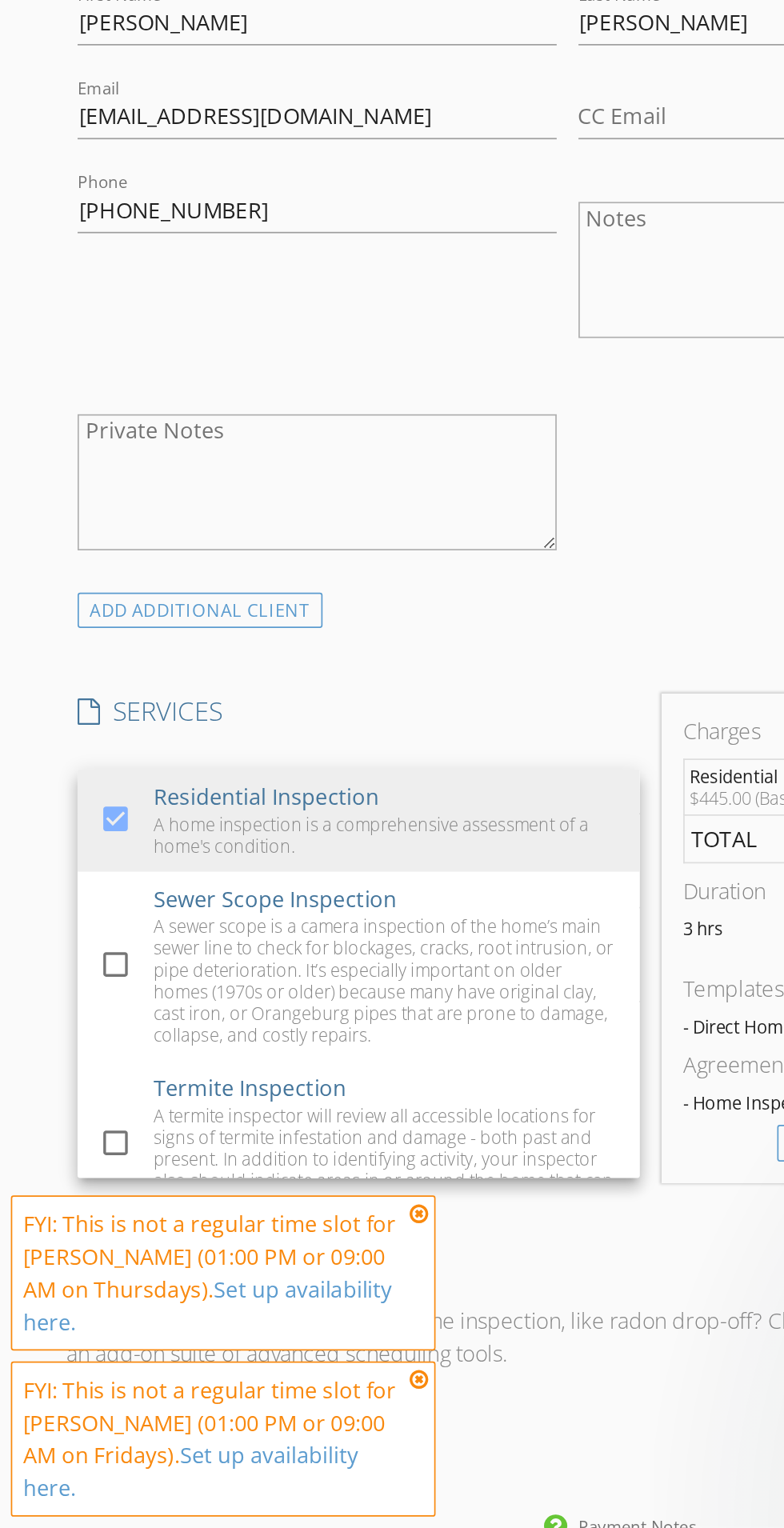
click at [312, 1018] on div "INSPECTOR(S) check_box Mitchell Caskey PRIMARY check_box_outline_blank Wayne Ba…" at bounding box center [333, 1129] width 587 height 2540
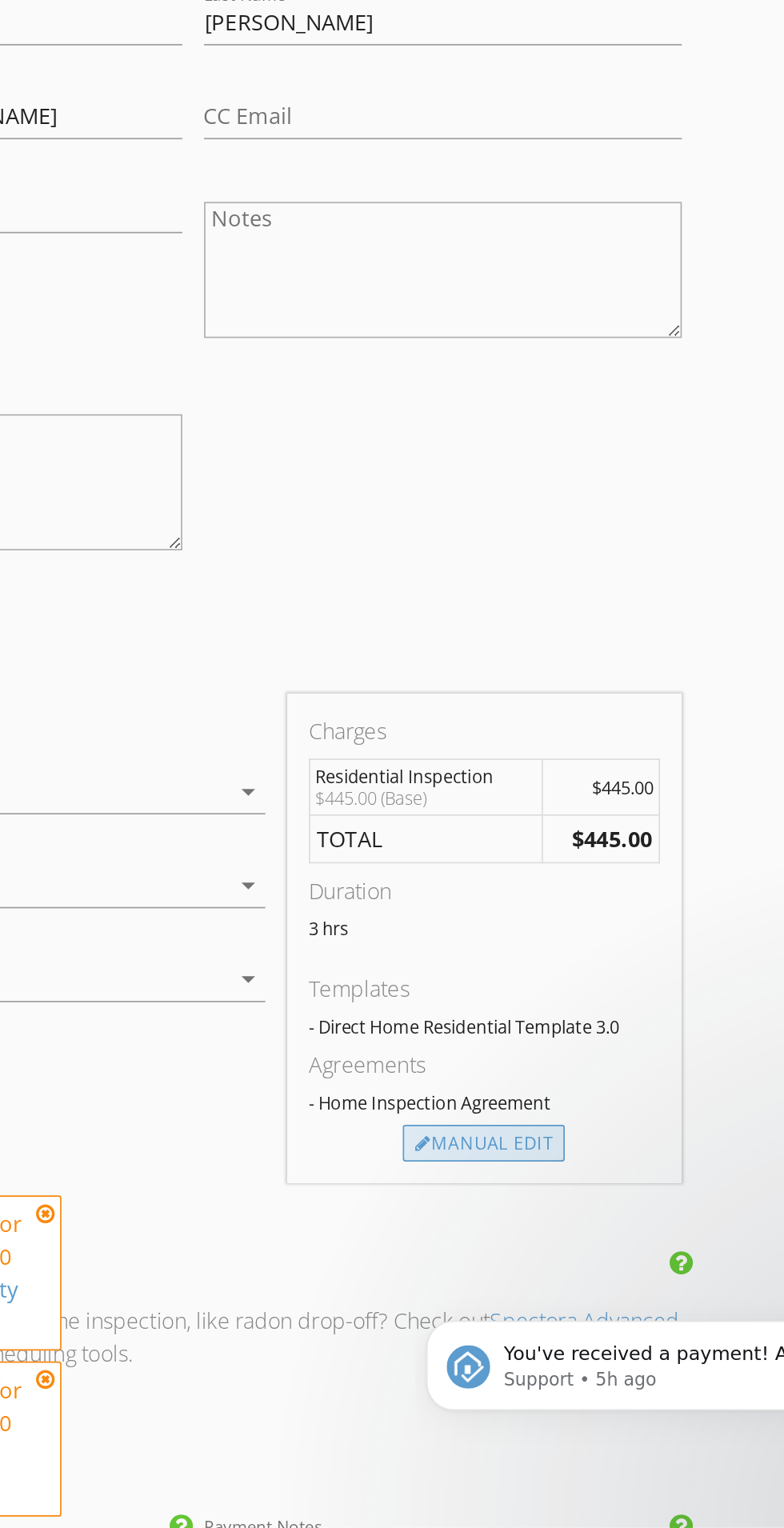
click at [510, 1308] on div "Manual Edit" at bounding box center [504, 1302] width 95 height 23
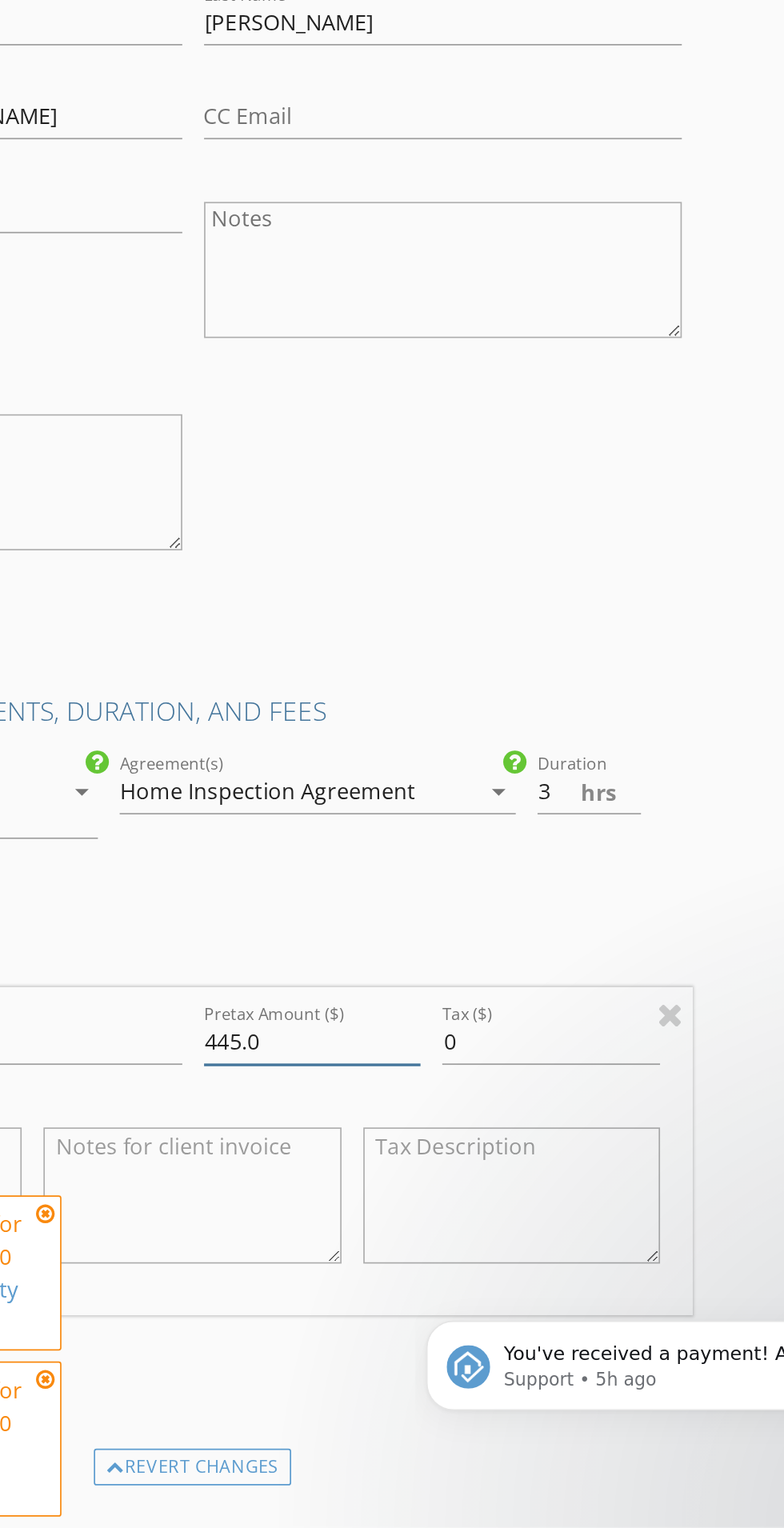
click at [354, 1240] on input "445.0" at bounding box center [404, 1243] width 128 height 26
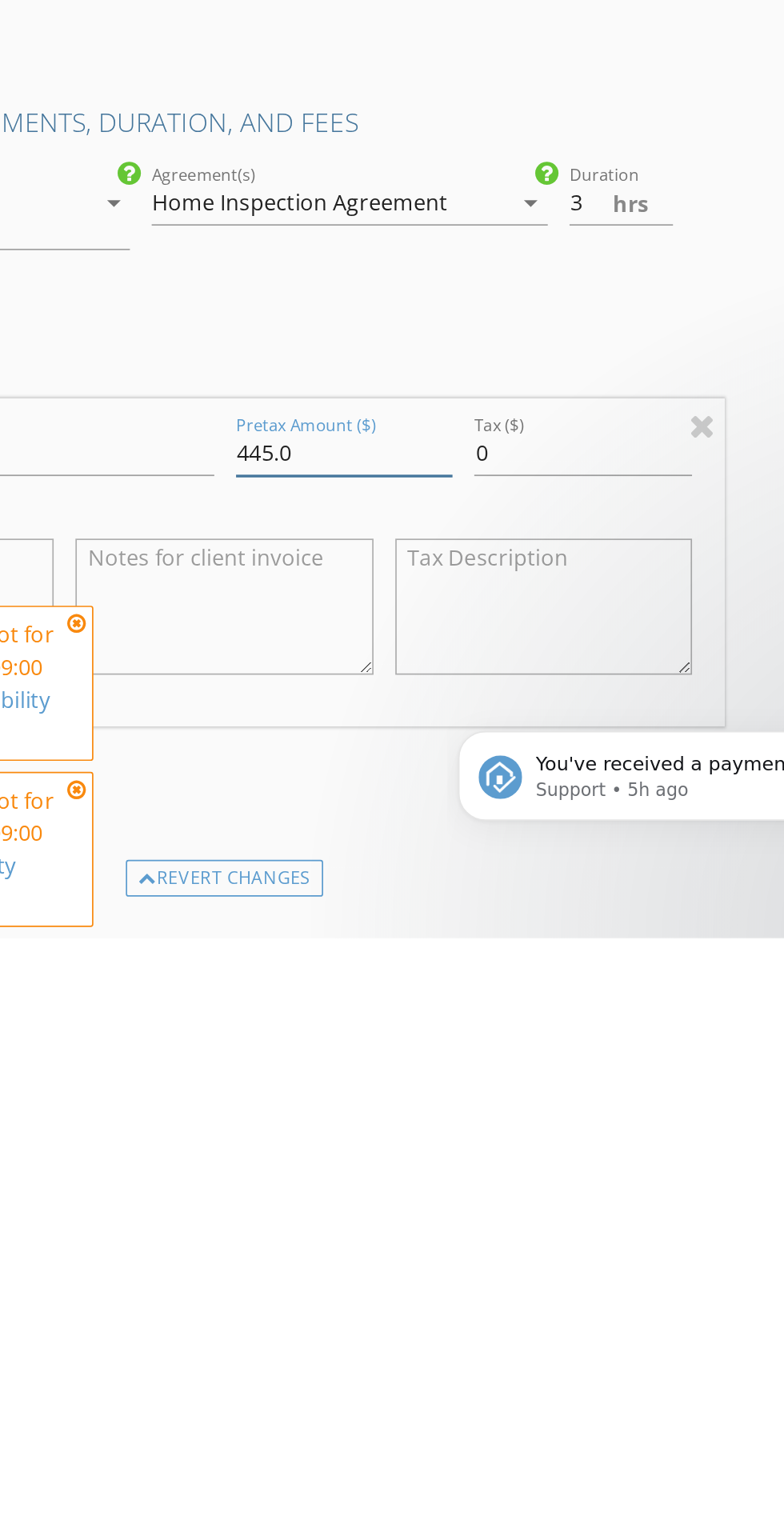
click at [364, 1237] on input "445.0" at bounding box center [404, 1244] width 128 height 26
click at [354, 1242] on input "445.0" at bounding box center [404, 1244] width 128 height 26
click at [360, 1242] on input "445.0" at bounding box center [404, 1244] width 128 height 26
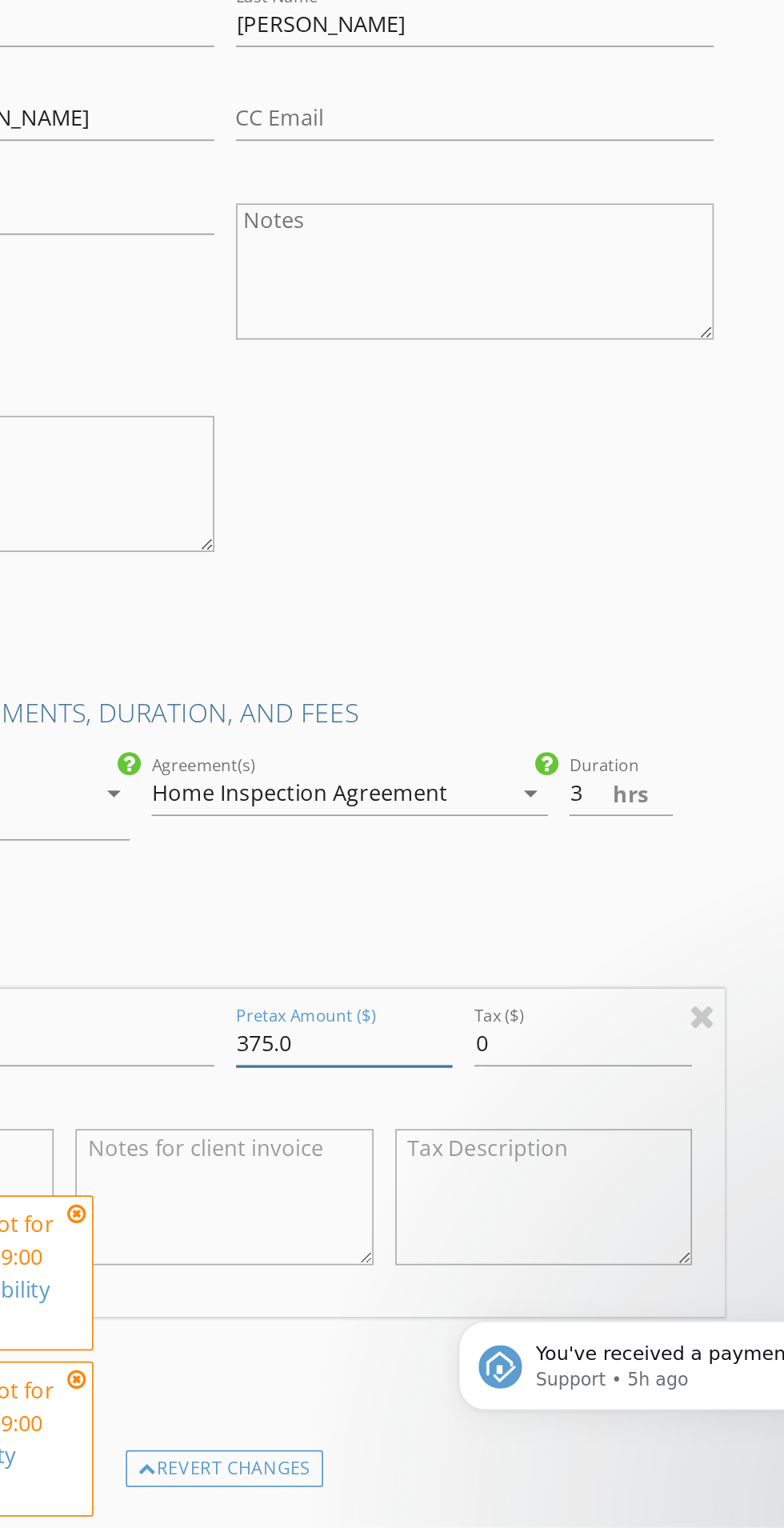
type input "375.0"
click at [546, 1090] on input "3" at bounding box center [566, 1096] width 61 height 26
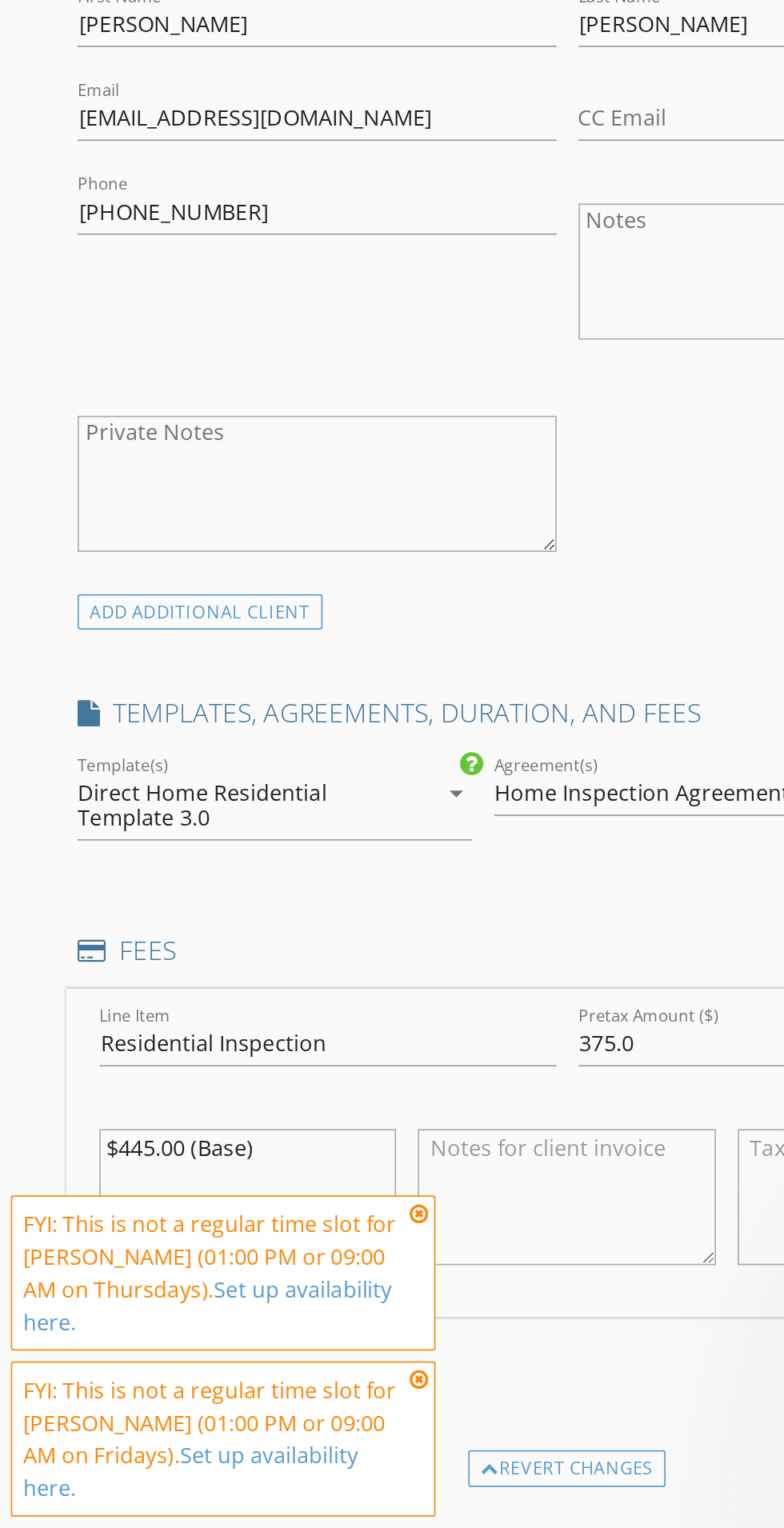
type input ".5"
click at [245, 1344] on icon at bounding box center [247, 1343] width 11 height 13
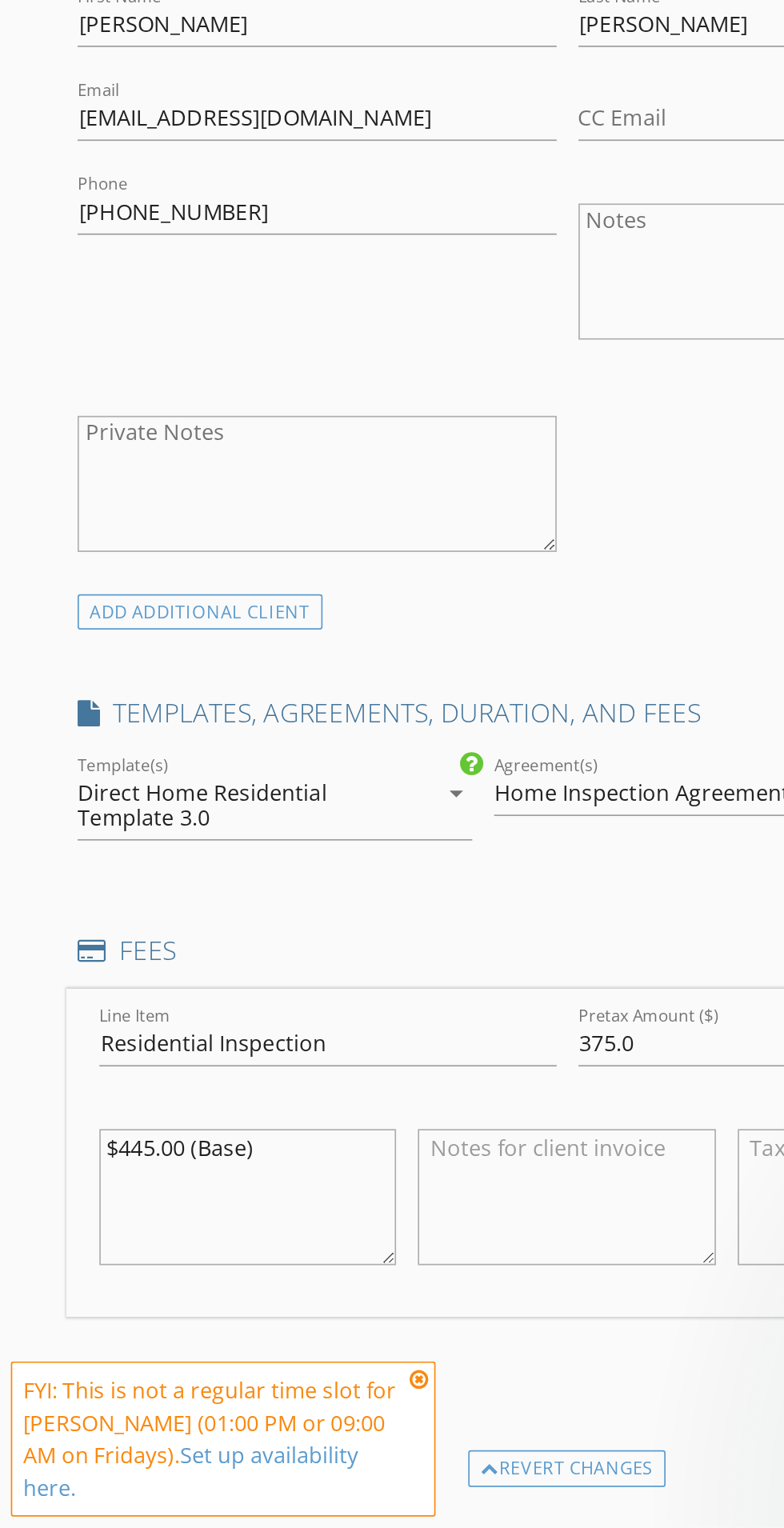
click at [248, 1445] on icon at bounding box center [247, 1440] width 11 height 13
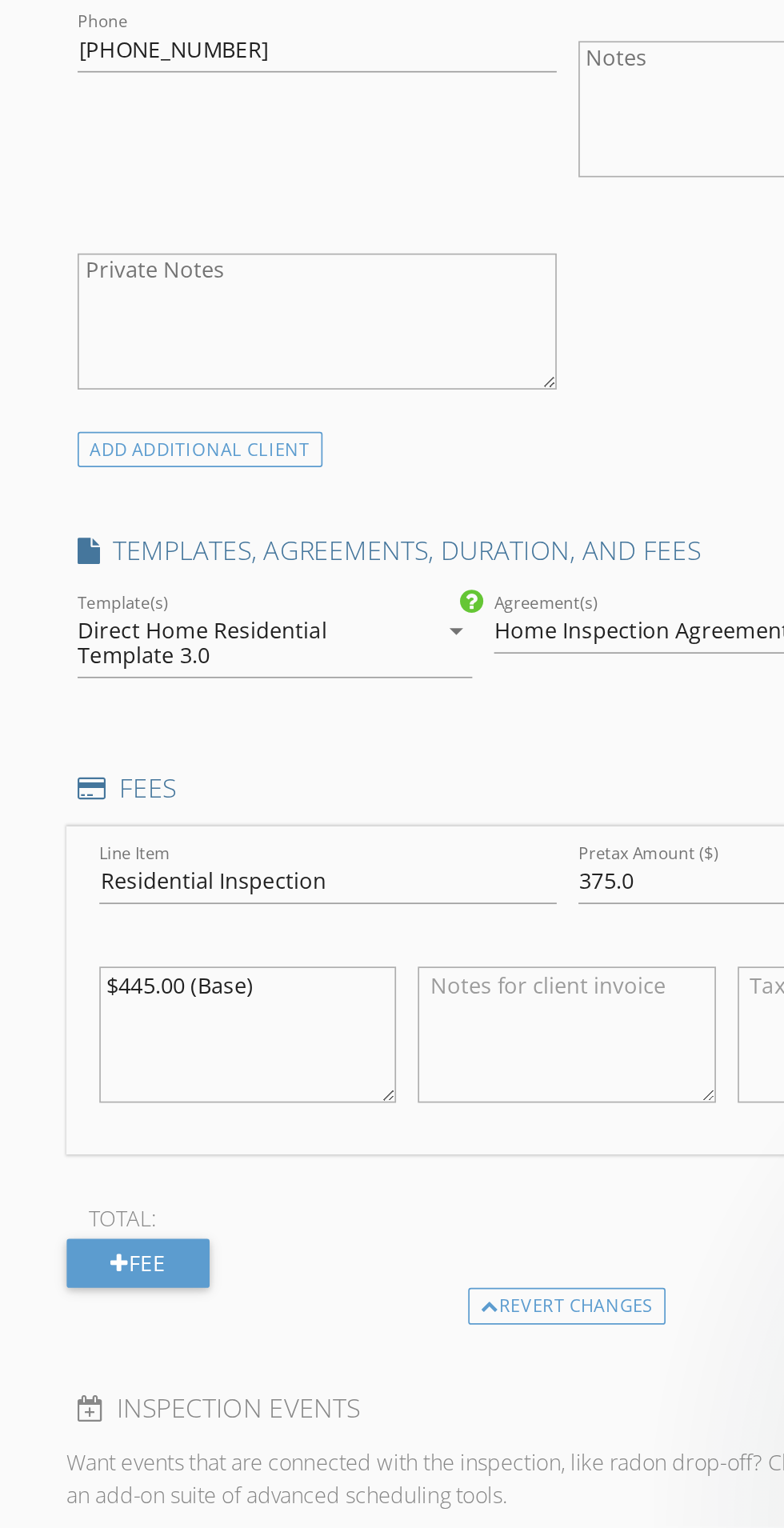
scroll to position [443, 0]
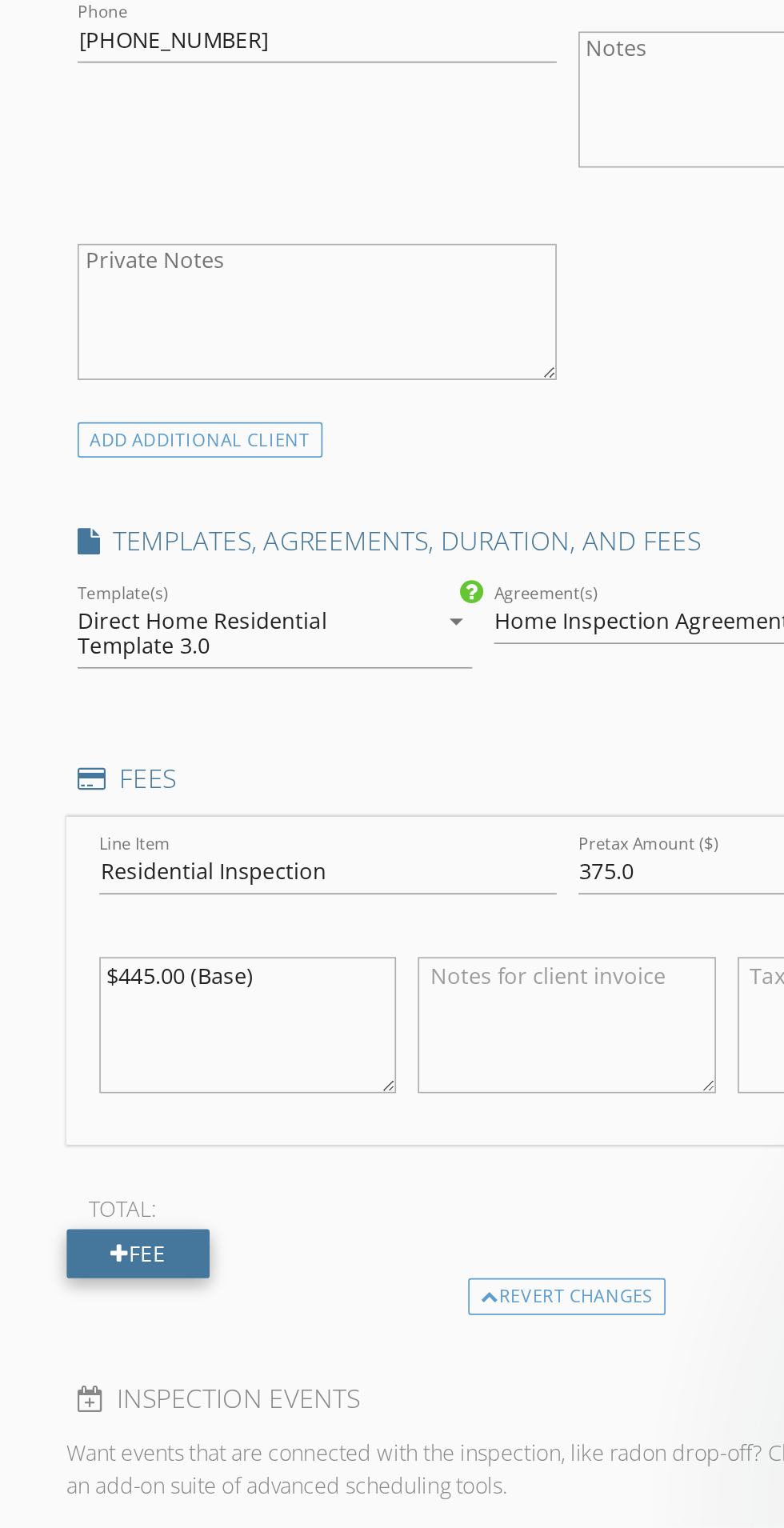
click at [92, 1371] on div "Fee" at bounding box center [81, 1367] width 84 height 29
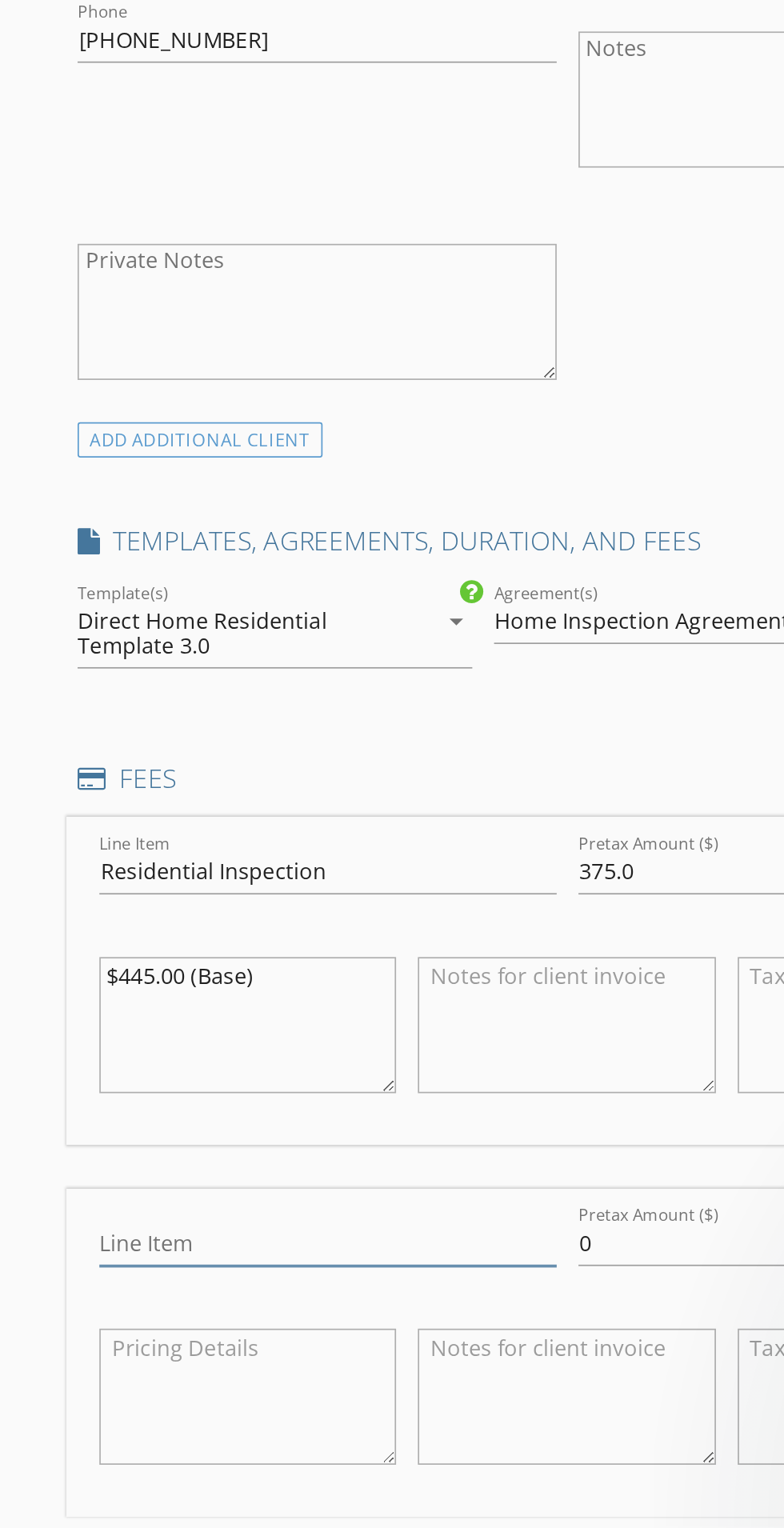
click at [206, 1359] on input "Line Item" at bounding box center [192, 1360] width 268 height 26
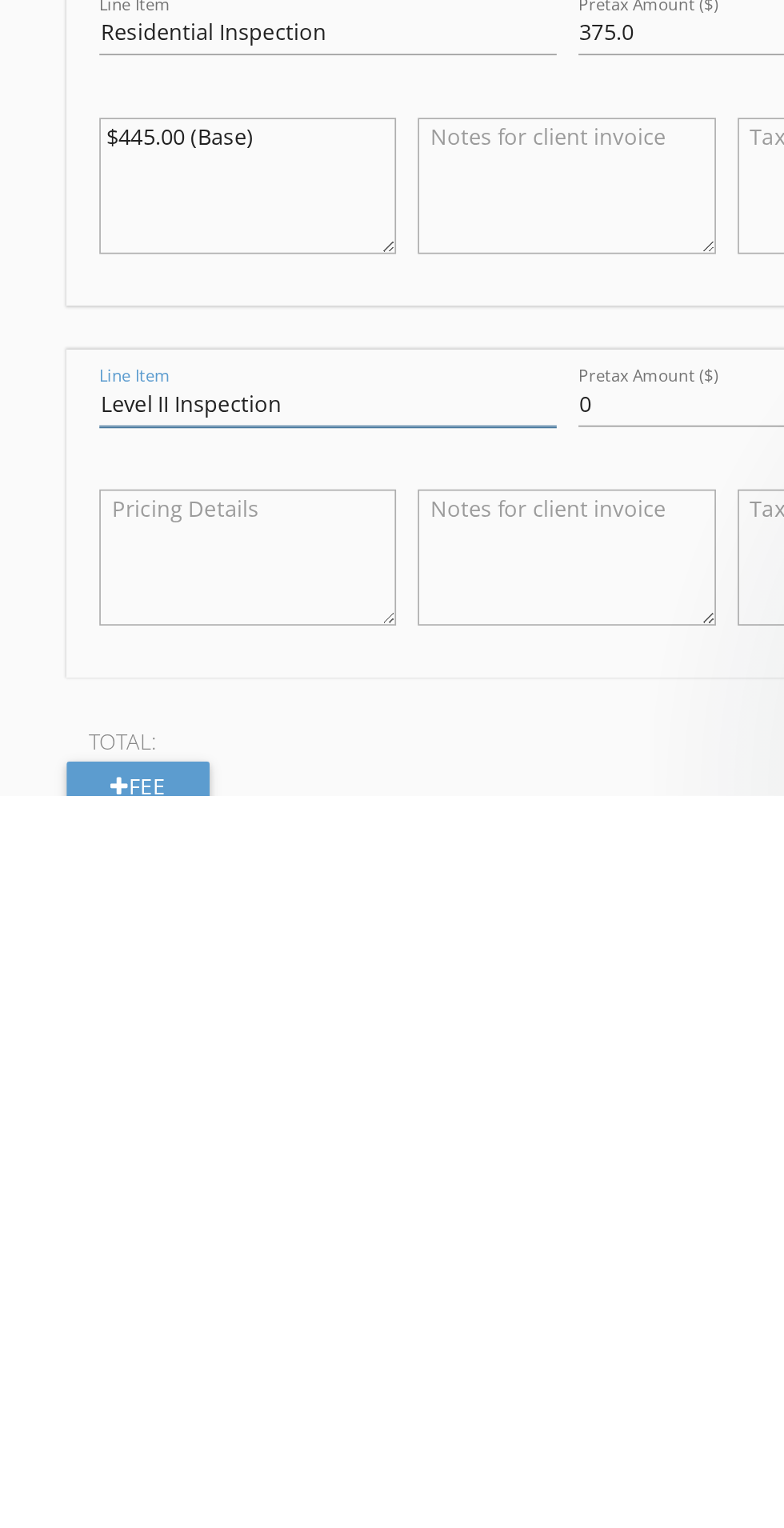
scroll to position [507, 0]
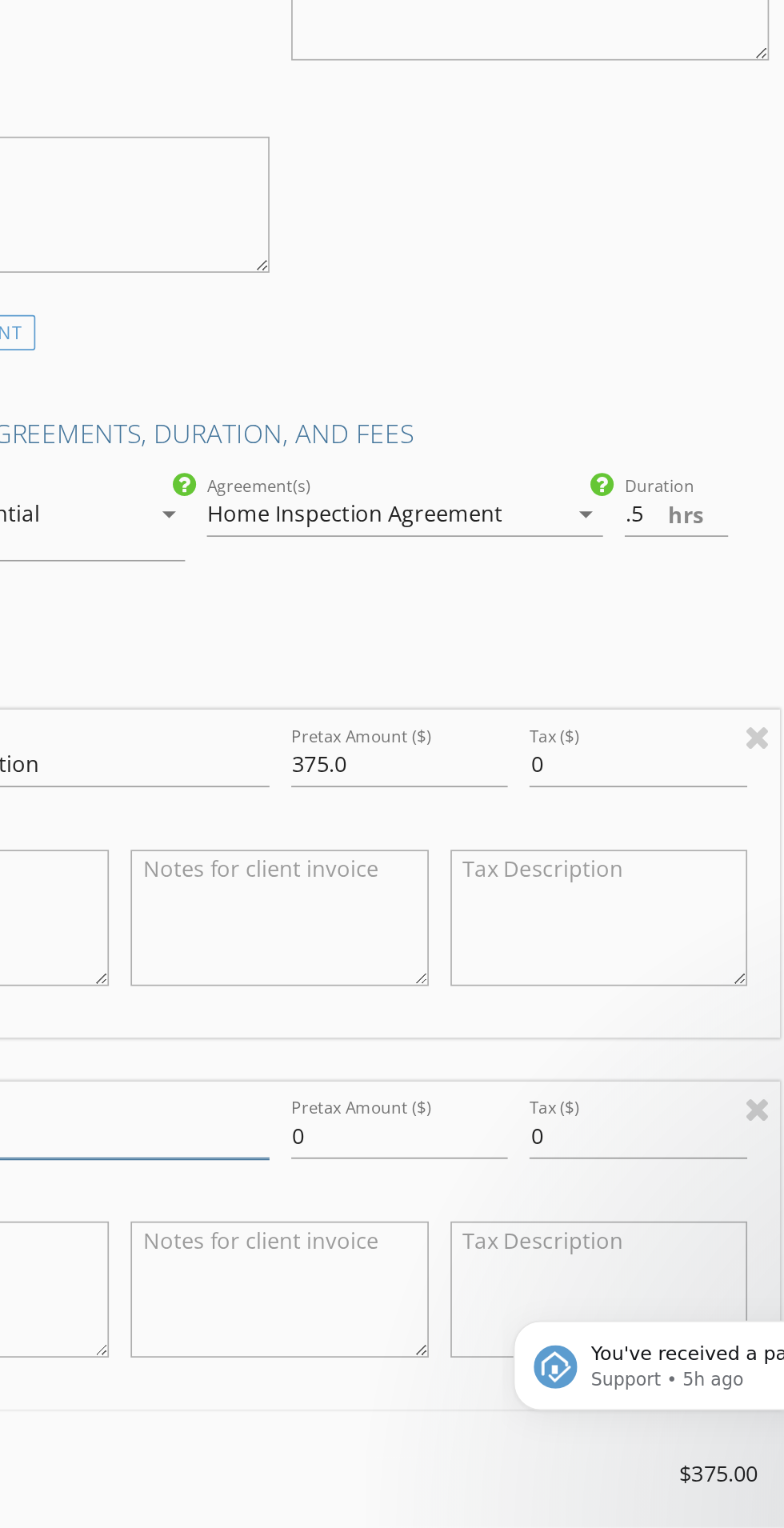
type input "Level II Inspection"
click at [384, 1294] on input "0" at bounding box center [404, 1297] width 128 height 26
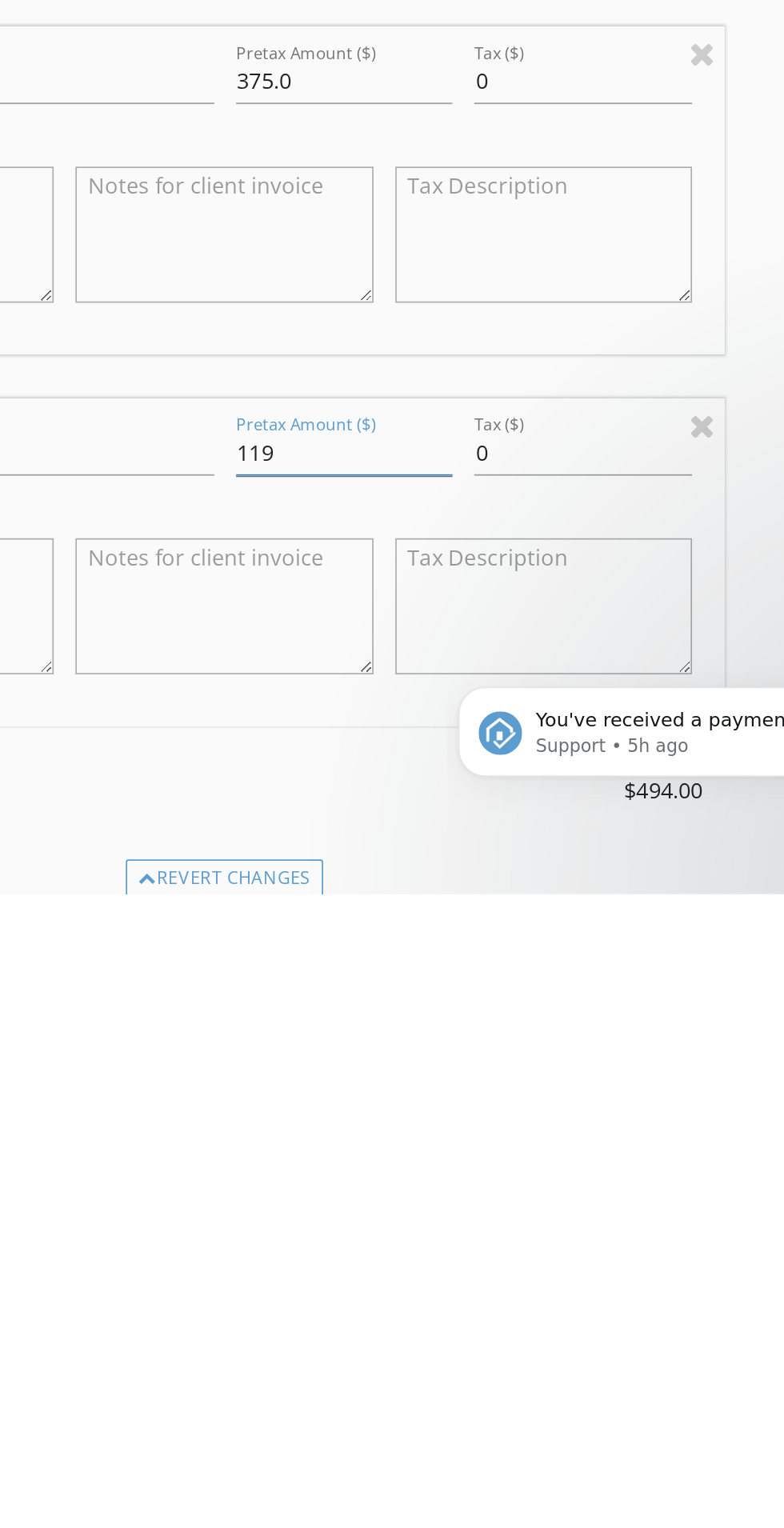
scroll to position [535, 0]
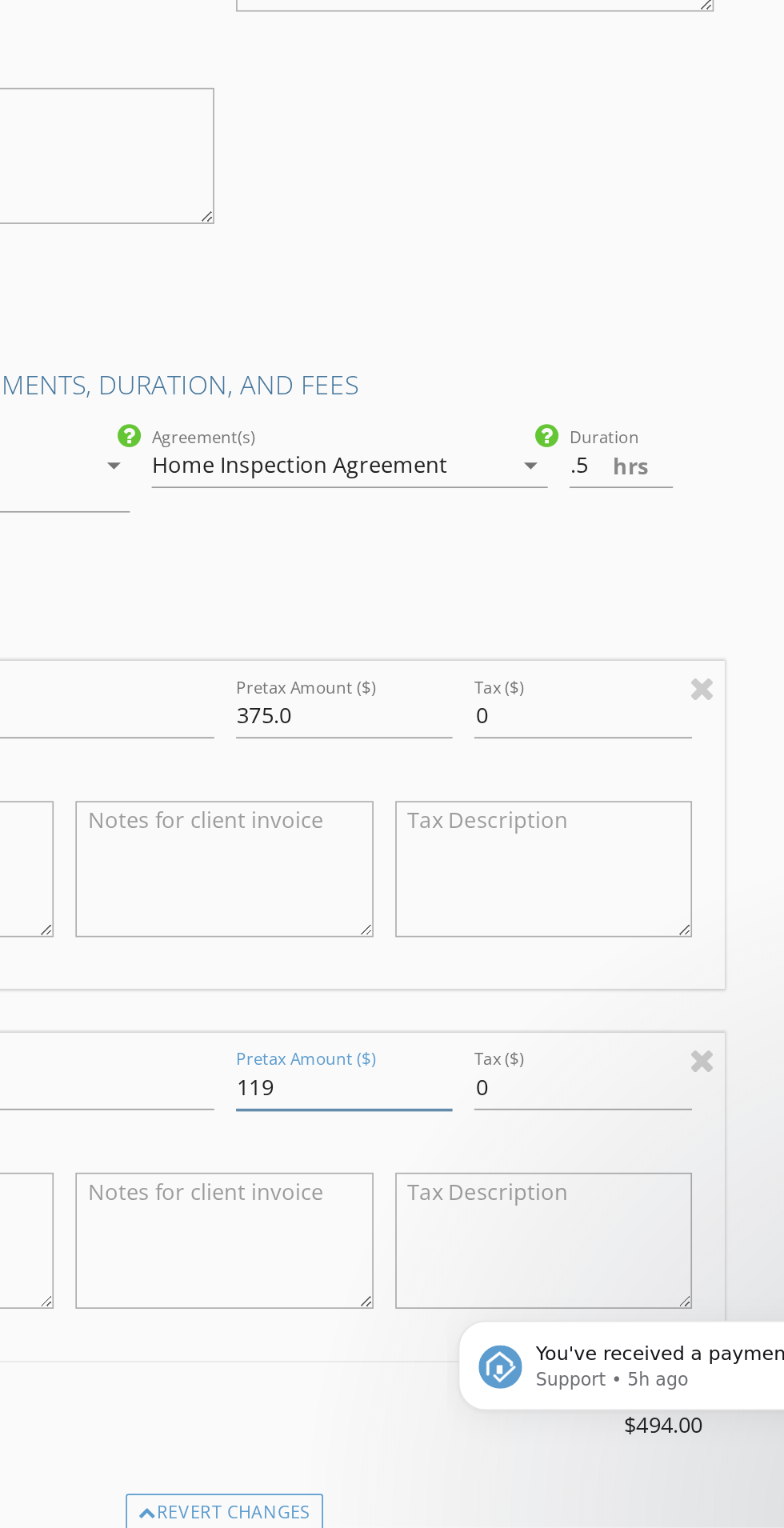
click at [400, 1266] on input "119" at bounding box center [404, 1269] width 128 height 26
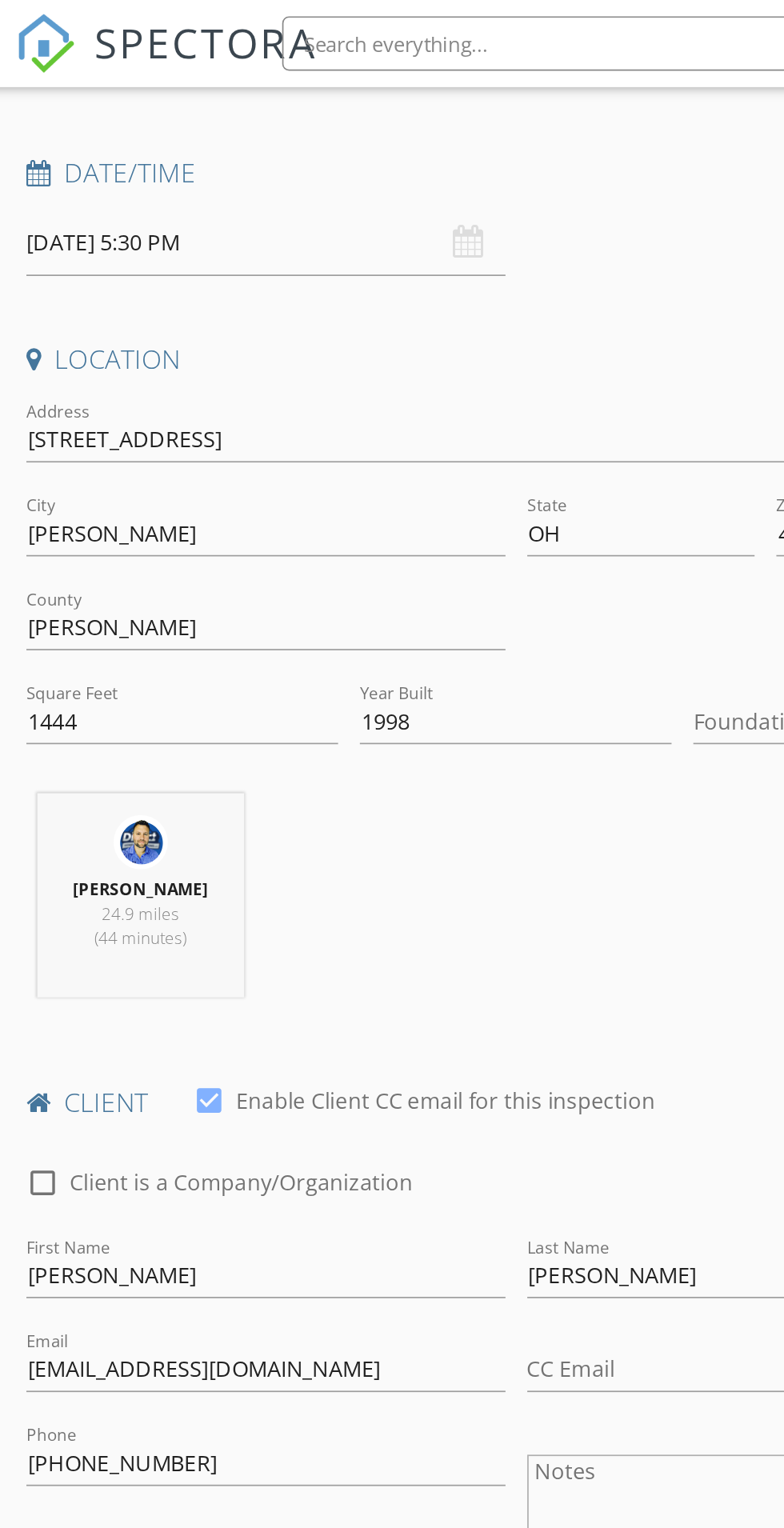
scroll to position [0, 0]
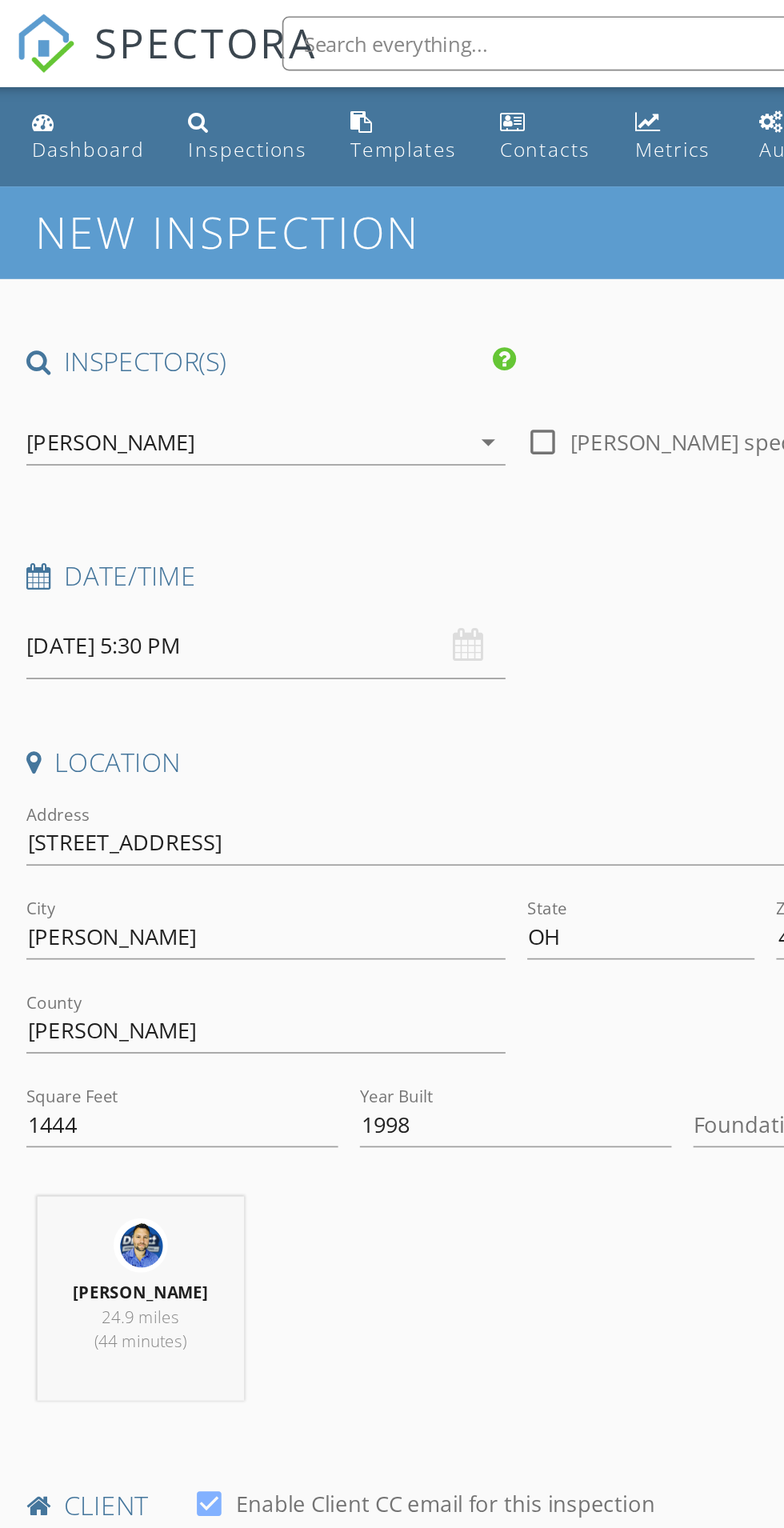
type input "124"
click at [220, 375] on input "08/29/2025 5:30 PM" at bounding box center [185, 379] width 281 height 40
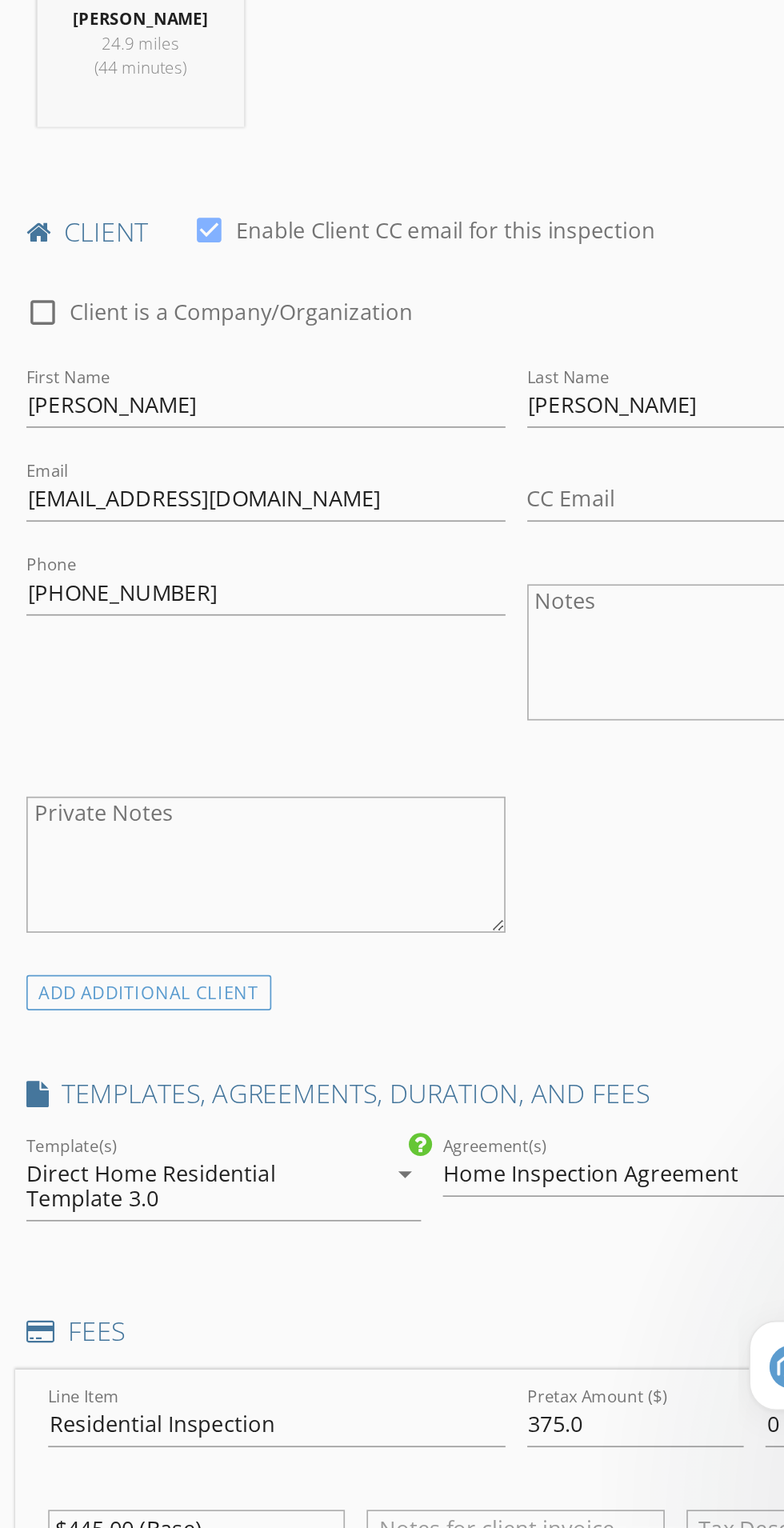
scroll to position [1736, 0]
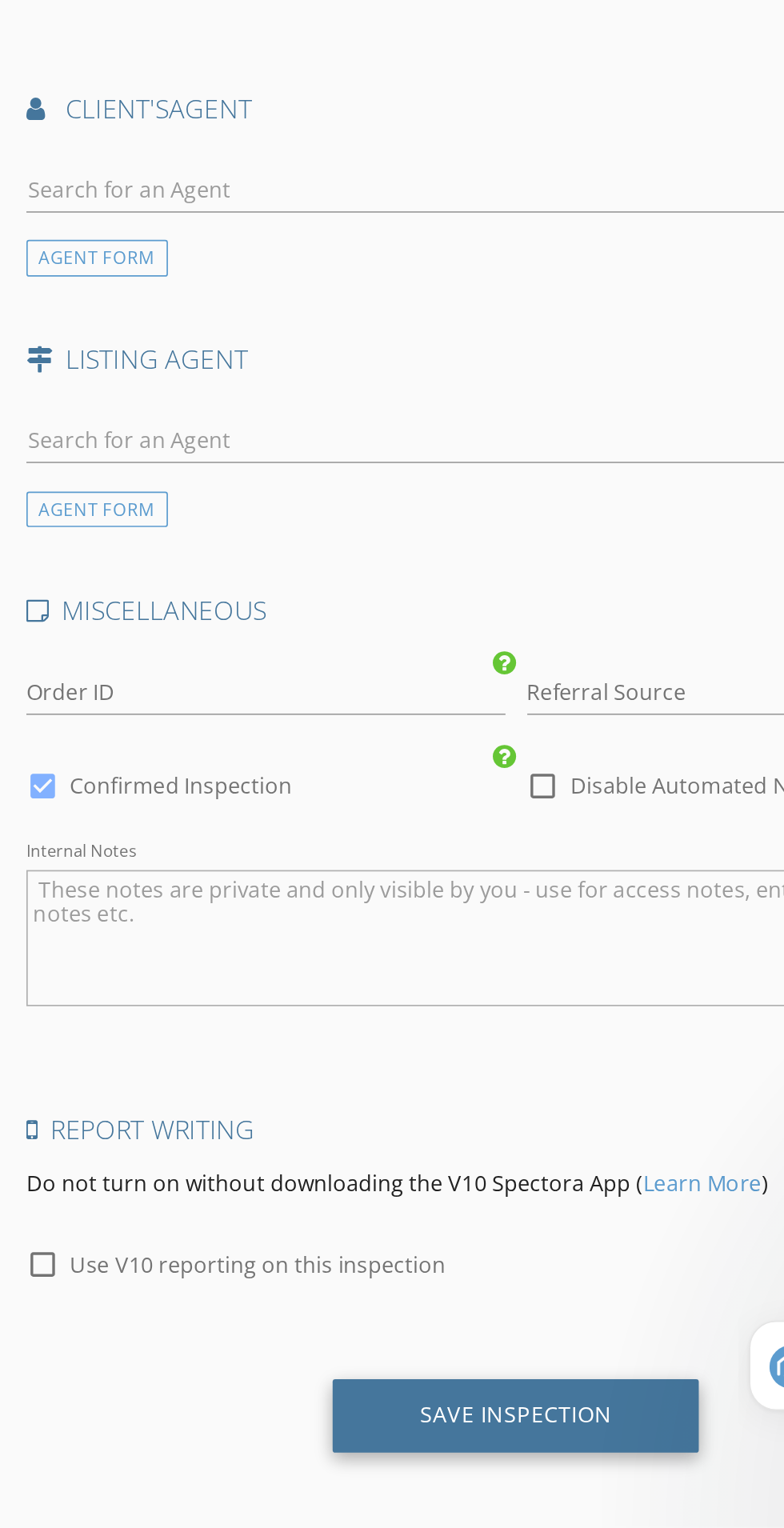
click at [303, 1459] on div "Save Inspection" at bounding box center [333, 1461] width 113 height 16
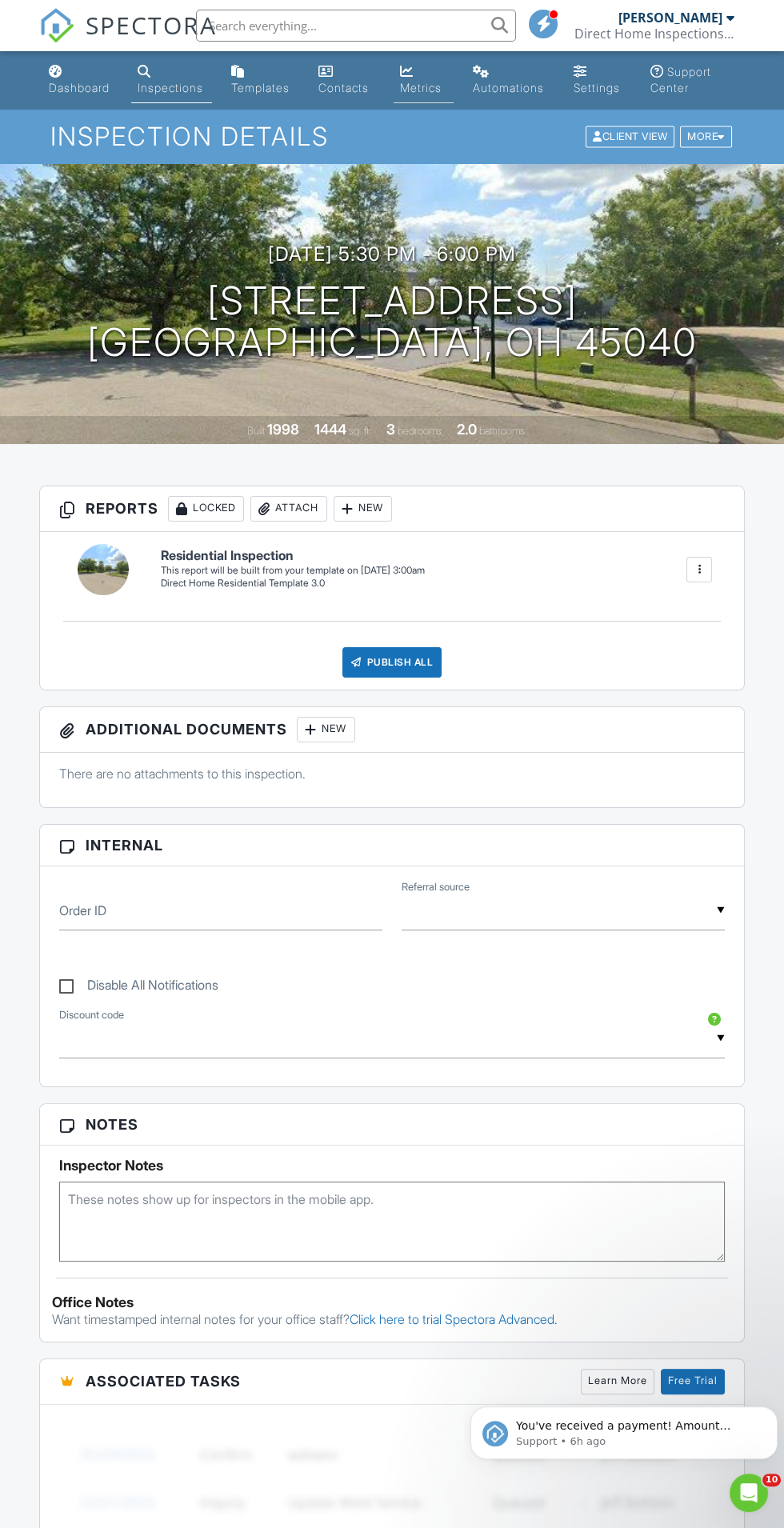
click at [407, 72] on div "Metrics" at bounding box center [407, 72] width 13 height 13
